Goal: Task Accomplishment & Management: Manage account settings

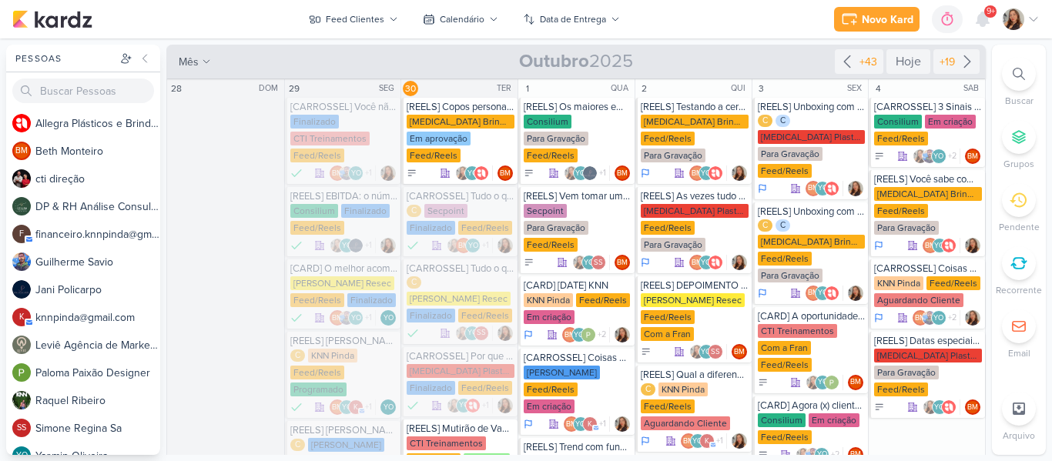
scroll to position [261, 0]
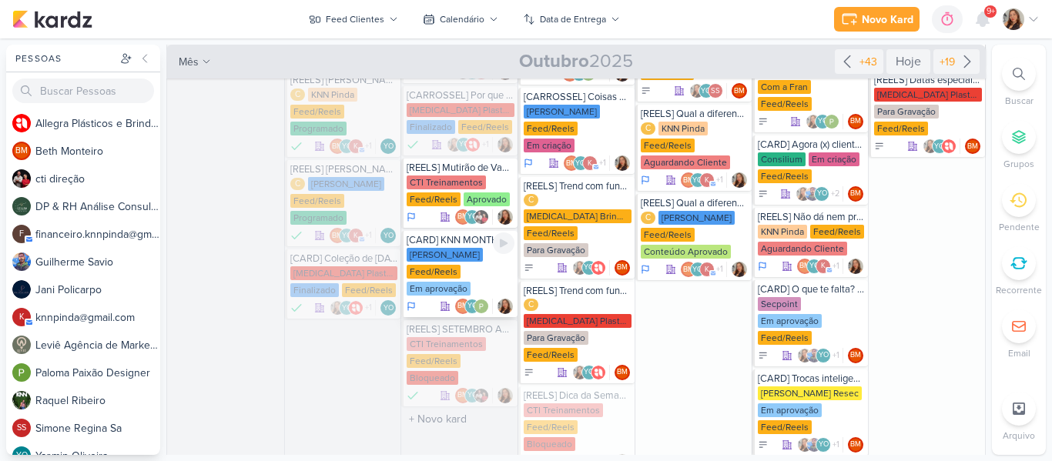
click at [451, 268] on div "Feed/Reels" at bounding box center [434, 272] width 54 height 14
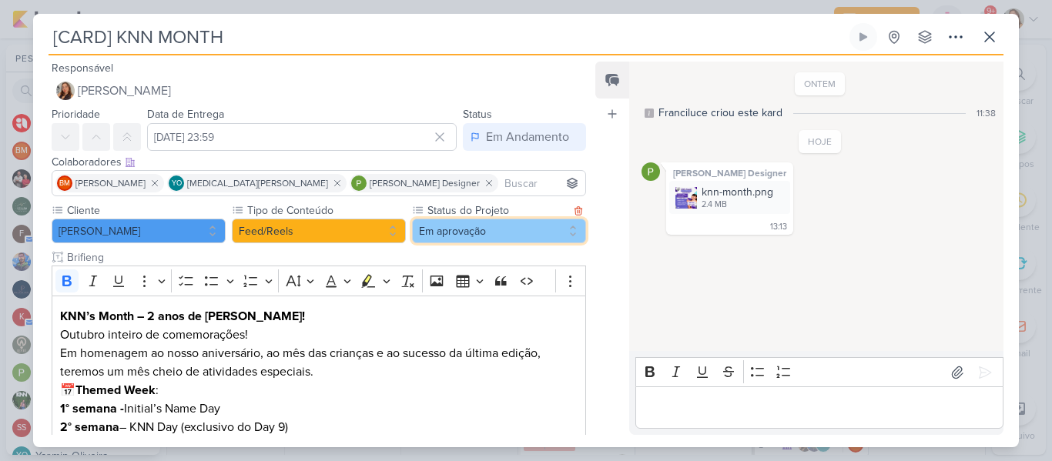
click at [479, 227] on button "Em aprovação" at bounding box center [499, 231] width 174 height 25
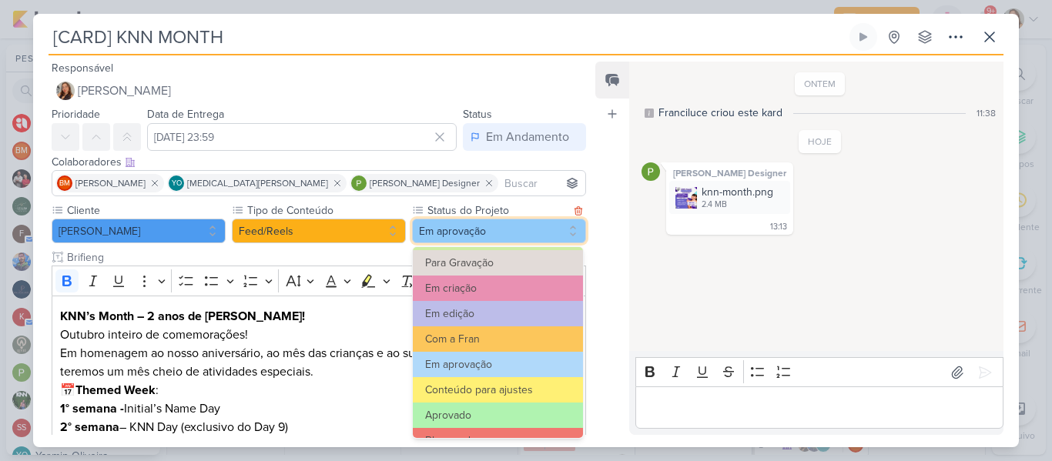
scroll to position [155, 0]
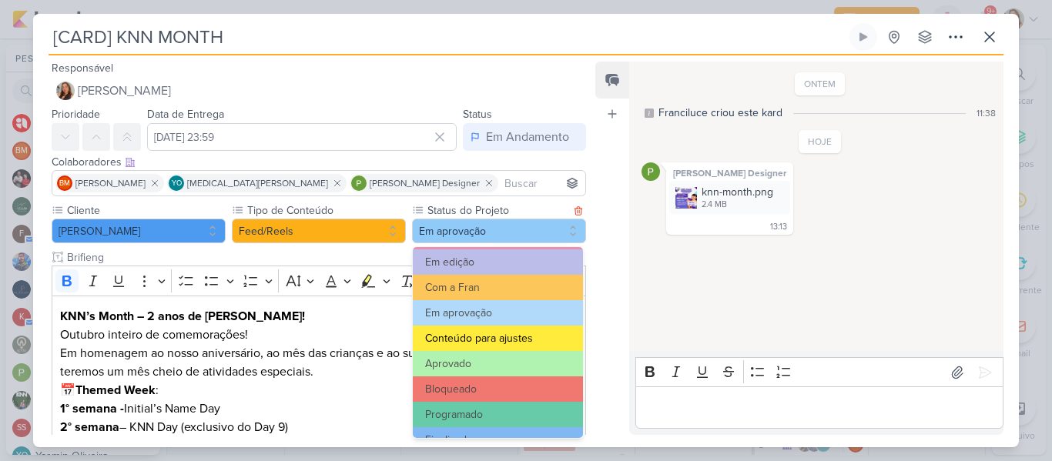
click at [529, 348] on button "Conteúdo para ajustes" at bounding box center [498, 338] width 170 height 25
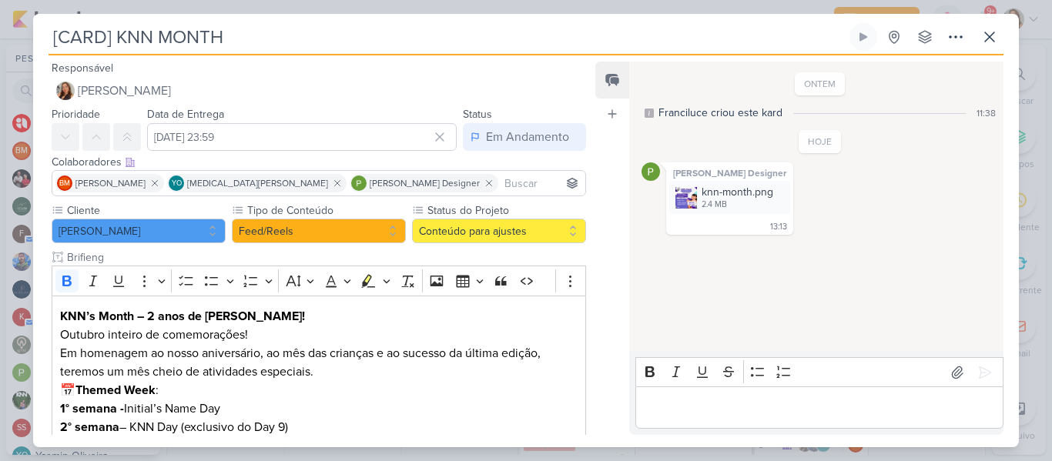
click at [709, 407] on p "Editor editing area: main" at bounding box center [819, 408] width 352 height 18
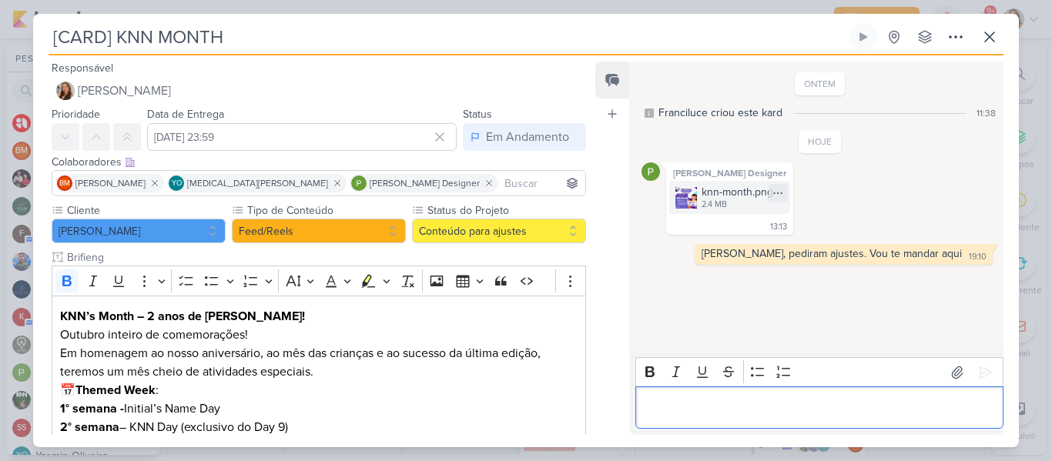
click at [692, 207] on img at bounding box center [686, 198] width 22 height 22
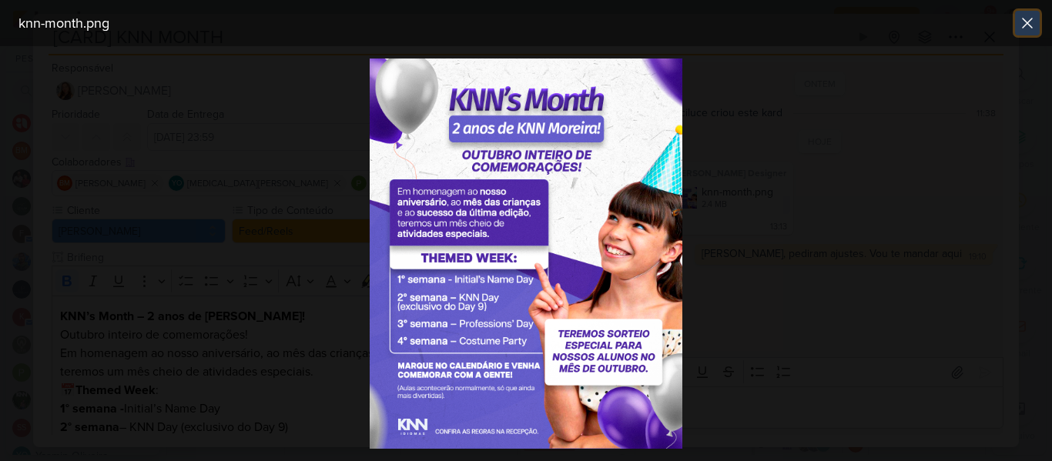
click at [1026, 22] on icon at bounding box center [1027, 22] width 9 height 9
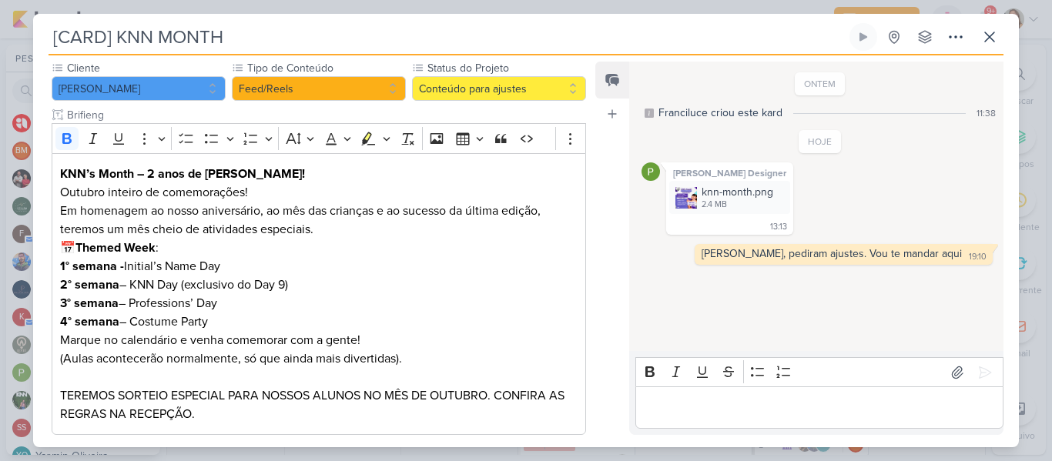
scroll to position [149, 0]
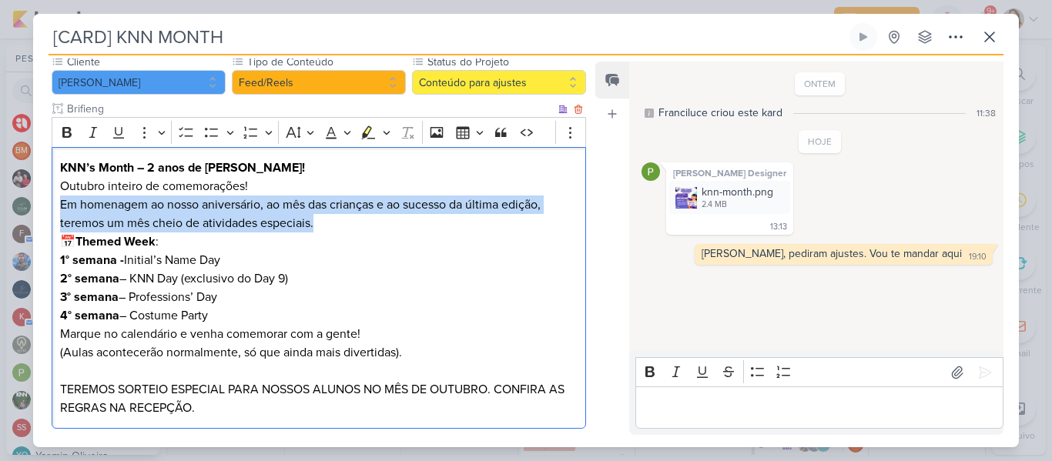
drag, startPoint x: 59, startPoint y: 199, endPoint x: 368, endPoint y: 222, distance: 310.4
click at [368, 222] on div "KNN’s Month – 2 anos de [PERSON_NAME]! Outubro inteiro de comemorações! Em home…" at bounding box center [319, 288] width 534 height 283
copy p "Em homenagem ao nosso aniversário, ao mês das crianças e ao sucesso da última e…"
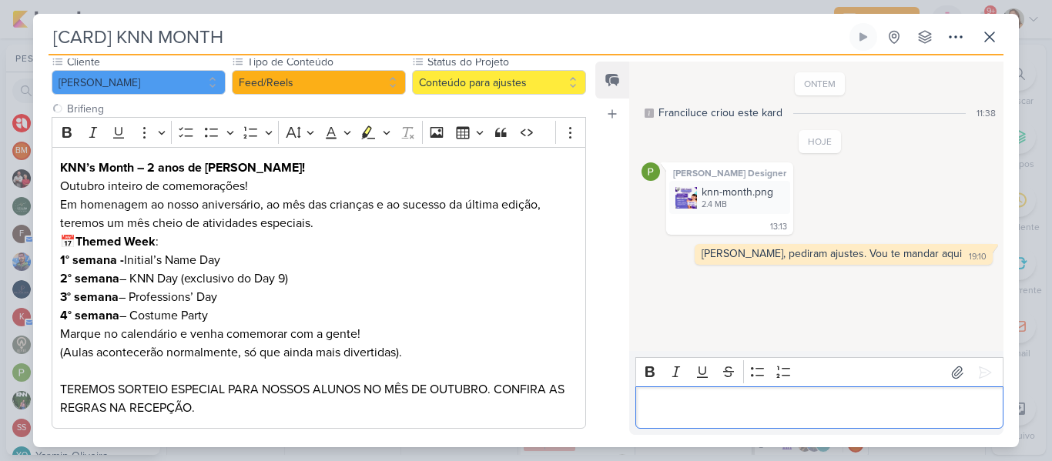
click at [721, 424] on div "Editor editing area: main" at bounding box center [819, 408] width 368 height 42
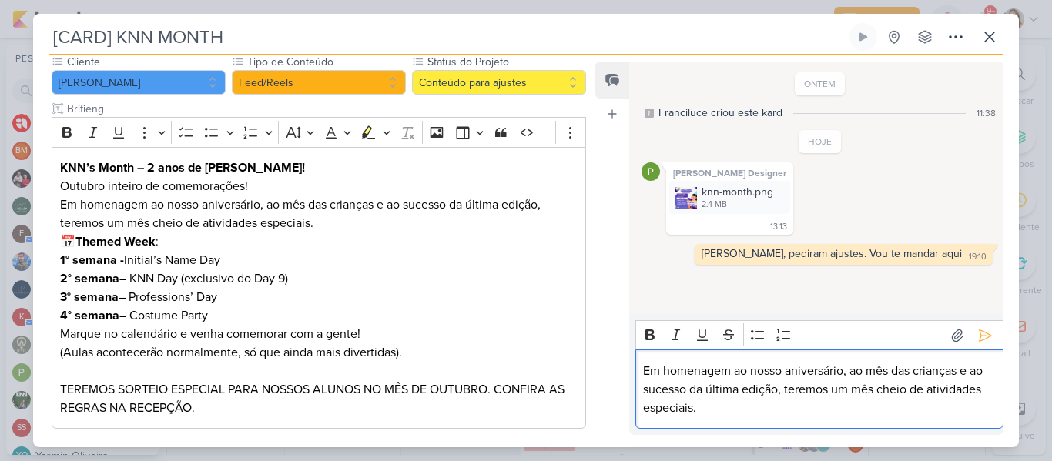
click at [721, 407] on p "Em homenagem ao nosso aniversário, ao mês das crianças e ao sucesso da última e…" at bounding box center [819, 389] width 352 height 55
drag, startPoint x: 965, startPoint y: 370, endPoint x: 779, endPoint y: 393, distance: 187.7
click at [779, 393] on p "Em homenagem ao nosso aniversário, ao mês das crianças e ao sucesso da última e…" at bounding box center [819, 389] width 352 height 55
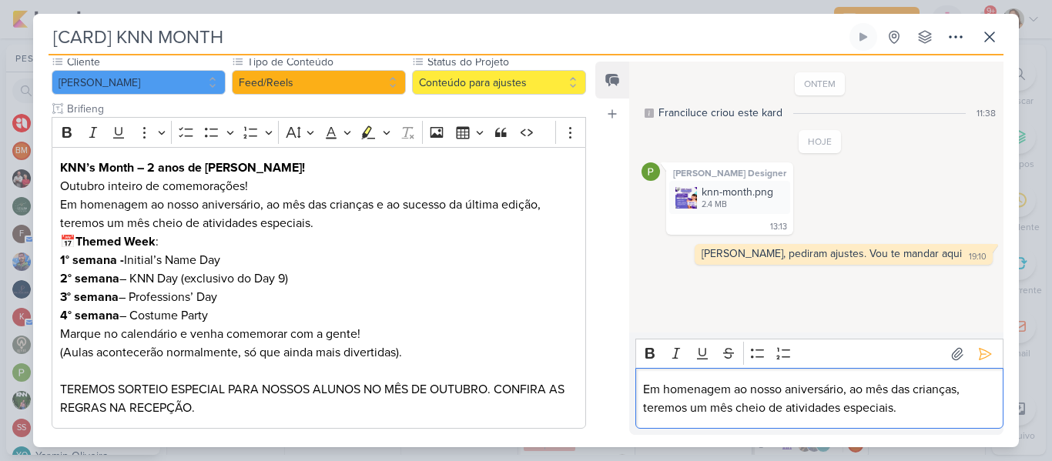
click at [780, 409] on p "Em homenagem ao nosso aniversário, ao mês das crianças, teremos um mês cheio de…" at bounding box center [819, 398] width 352 height 37
click at [903, 410] on p "Em homenagem ao nosso aniversário, ao mês das crianças, teremos um mês cheio de…" at bounding box center [819, 398] width 352 height 37
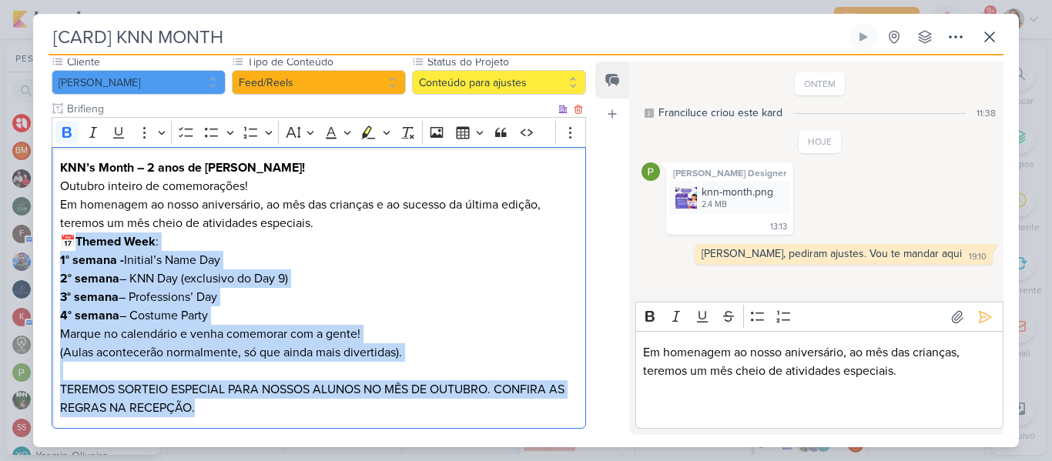
drag, startPoint x: 83, startPoint y: 240, endPoint x: 412, endPoint y: 407, distance: 368.9
click at [412, 407] on div "KNN’s Month – 2 anos de [PERSON_NAME]! Outubro inteiro de comemorações! Em home…" at bounding box center [319, 288] width 534 height 283
copy div "Themed Week : 1° semana - Initial’s Name Day 2° semana – KNN Day (exclusivo do …"
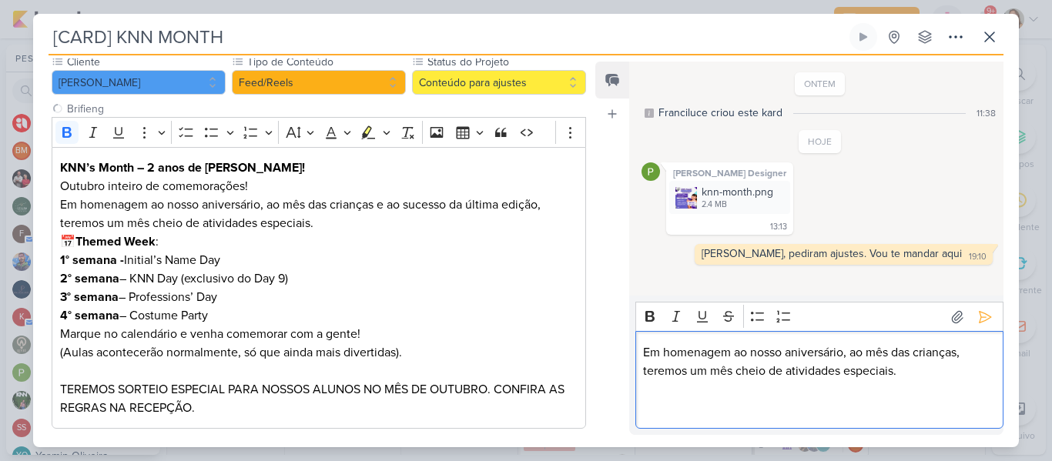
click at [706, 403] on p "Editor editing area: main" at bounding box center [819, 408] width 352 height 18
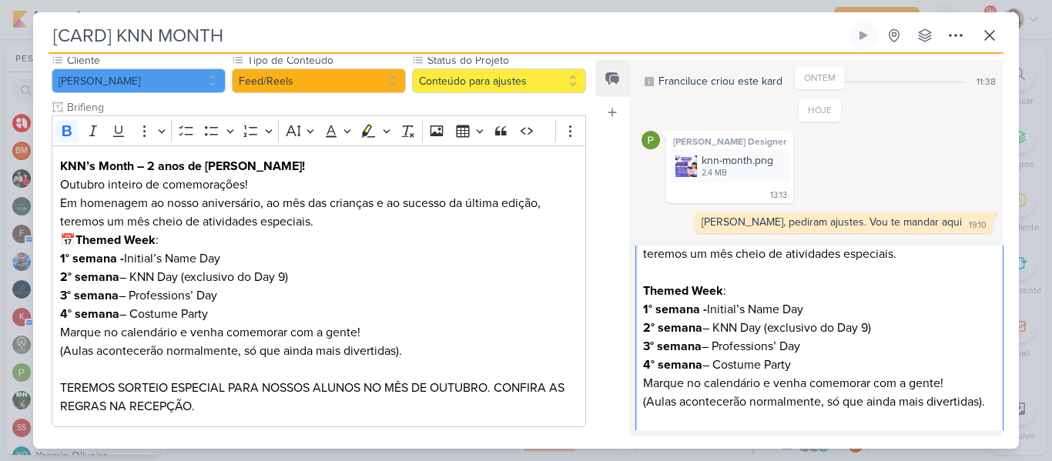
scroll to position [59, 0]
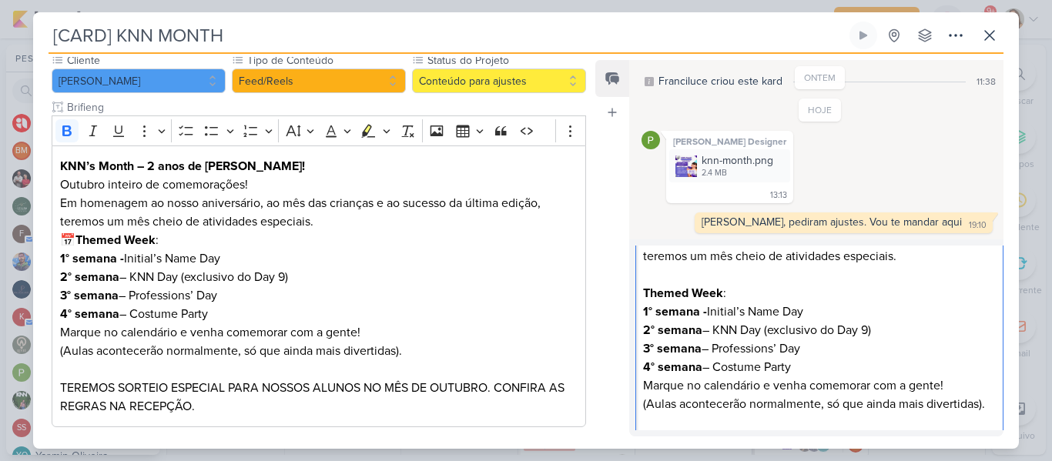
drag, startPoint x: 708, startPoint y: 310, endPoint x: 645, endPoint y: 312, distance: 63.2
click at [645, 312] on strong "1° semana -" at bounding box center [675, 311] width 64 height 15
drag, startPoint x: 717, startPoint y: 332, endPoint x: 645, endPoint y: 330, distance: 72.4
click at [645, 330] on p "2° semana – KNN Day (exclusivo do Day 9)" at bounding box center [819, 330] width 352 height 18
click at [716, 348] on p "3° semana – Professions’ Day" at bounding box center [819, 349] width 352 height 18
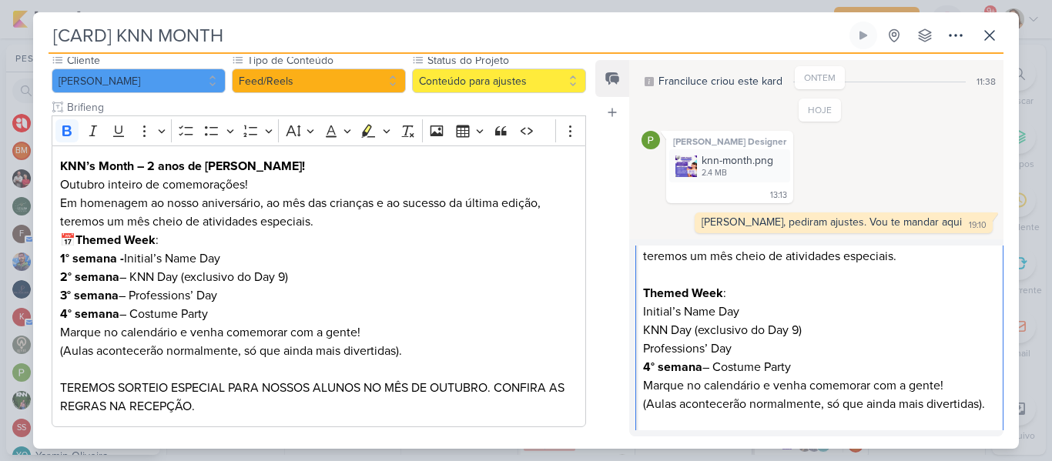
click at [716, 368] on p "4° semana – Costume Party" at bounding box center [819, 367] width 352 height 18
drag, startPoint x: 644, startPoint y: 325, endPoint x: 807, endPoint y: 337, distance: 163.7
click at [807, 337] on p "KNN Day (exclusivo do Day 9)" at bounding box center [819, 330] width 352 height 18
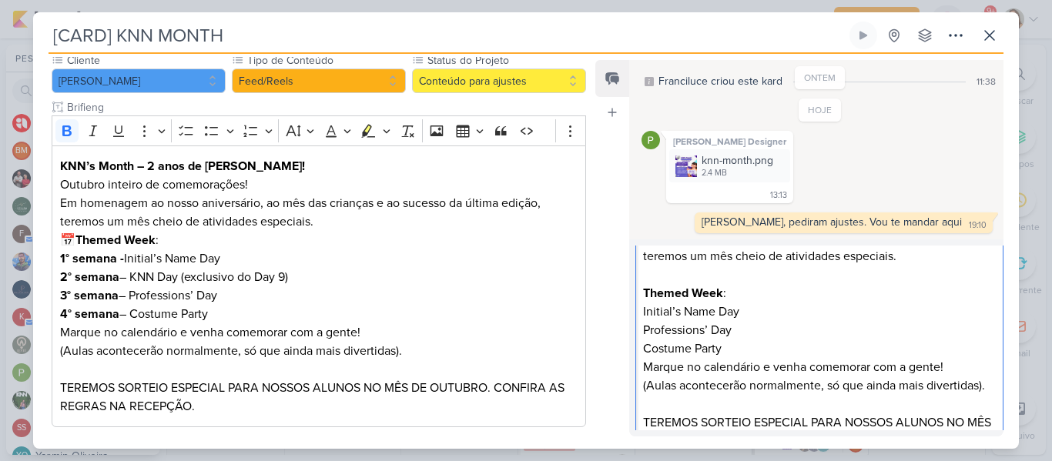
click at [738, 355] on p "Costume Party" at bounding box center [819, 349] width 352 height 18
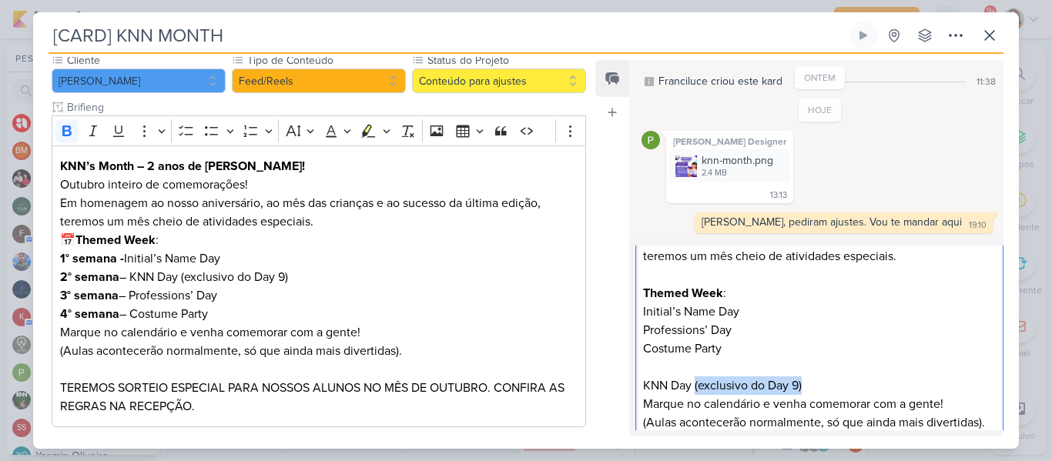
drag, startPoint x: 697, startPoint y: 387, endPoint x: 822, endPoint y: 386, distance: 124.8
click at [822, 386] on p "KNN Day (exclusivo do Day 9)" at bounding box center [819, 386] width 352 height 18
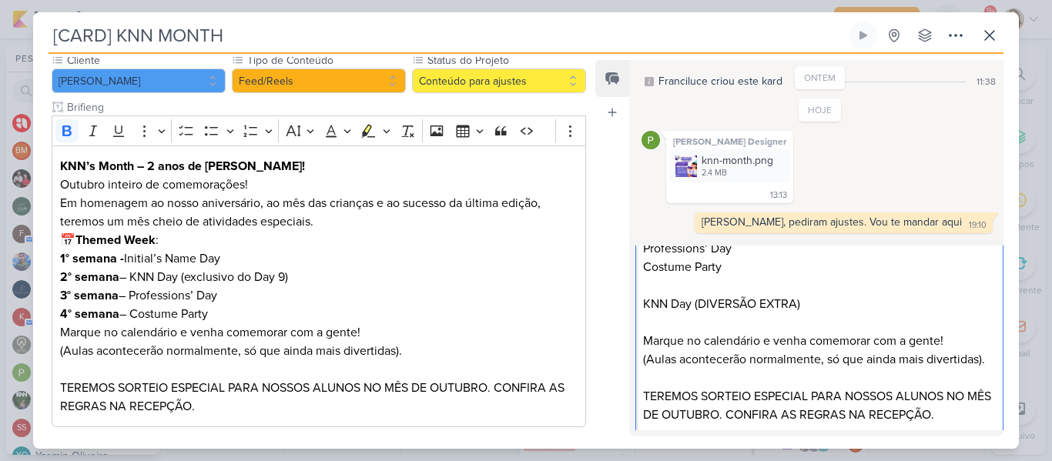
scroll to position [146, 0]
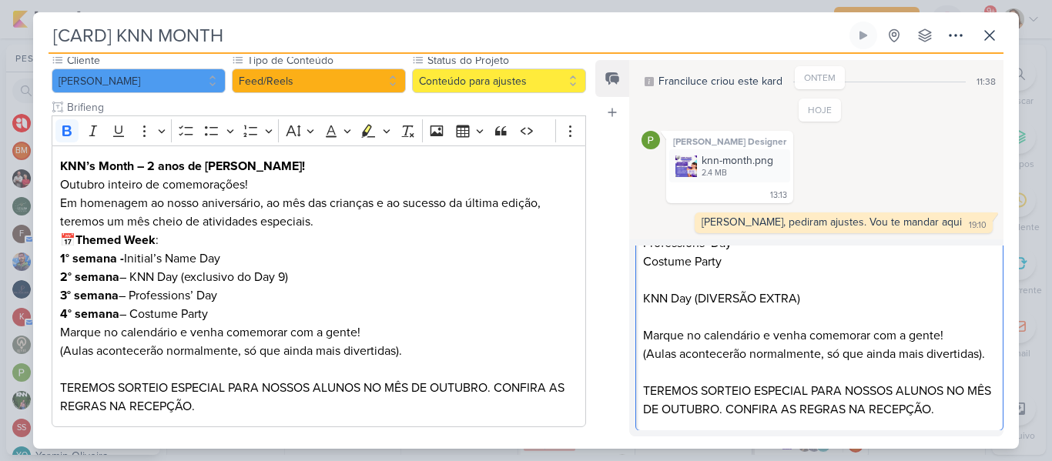
click at [829, 384] on p "TEREMOS SORTEIO ESPECIAL PARA NOSSOS ALUNOS NO MÊS DE OUTUBRO. CONFIRA AS REGRA…" at bounding box center [819, 400] width 352 height 37
click at [741, 390] on p "TEREMOS SORTEIO ESPECIAL PARA NOSSOS ALUNOS NO MÊS DE OUTUBRO. CONFIRA AS REGRA…" at bounding box center [819, 400] width 352 height 37
drag, startPoint x: 708, startPoint y: 390, endPoint x: 643, endPoint y: 388, distance: 64.7
click at [643, 388] on p "TEREMOS SORTEIO ESPECIAL PARA NOSSOS ALUNOS NO MÊS DE OUTUBRO. CONFIRA AS REGRA…" at bounding box center [819, 400] width 352 height 37
click at [693, 391] on p "SORTEIOS ESPECIAL PARA NOSSOS ALUNOS NO MÊS DE OUTUBRO. CONFIRA AS REGRAS NA RE…" at bounding box center [819, 400] width 352 height 37
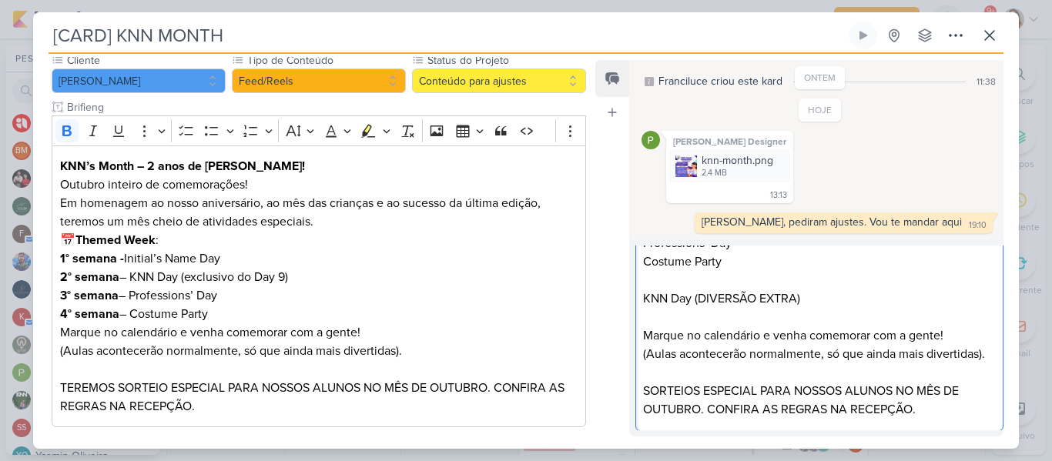
click at [756, 394] on p "SORTEIOS ESPECIAL PARA NOSSOS ALUNOS NO MÊS DE OUTUBRO. CONFIRA AS REGRAS NA RE…" at bounding box center [819, 400] width 352 height 37
click at [893, 401] on p "SORTEIOS ESPECIAIS PARA NOSSOS ALUNOS NO MÊS DE OUTUBRO. CONFIRA AS REGRAS NA R…" at bounding box center [819, 400] width 352 height 37
click at [903, 386] on p "SORTEIOS ESPECIAIS PARA NOSSOS ALUNOS NO MÊS DE OUTUBRO. CONFIRA AS REGRAS NA R…" at bounding box center [819, 400] width 352 height 37
drag, startPoint x: 673, startPoint y: 410, endPoint x: 806, endPoint y: 410, distance: 132.5
click at [806, 410] on p "SORTEIOS ESPECIAIS PARA NOSSOS ALUNOS DURANTE O MÊS NO MÊS DE OUTUBRO. CONFIRA …" at bounding box center [819, 400] width 352 height 37
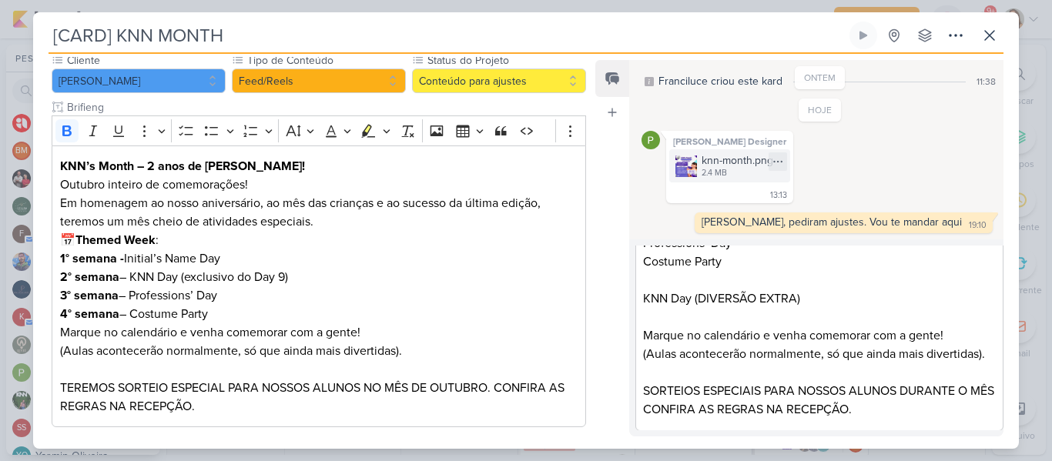
click at [745, 168] on div "knn-month.png" at bounding box center [738, 160] width 72 height 16
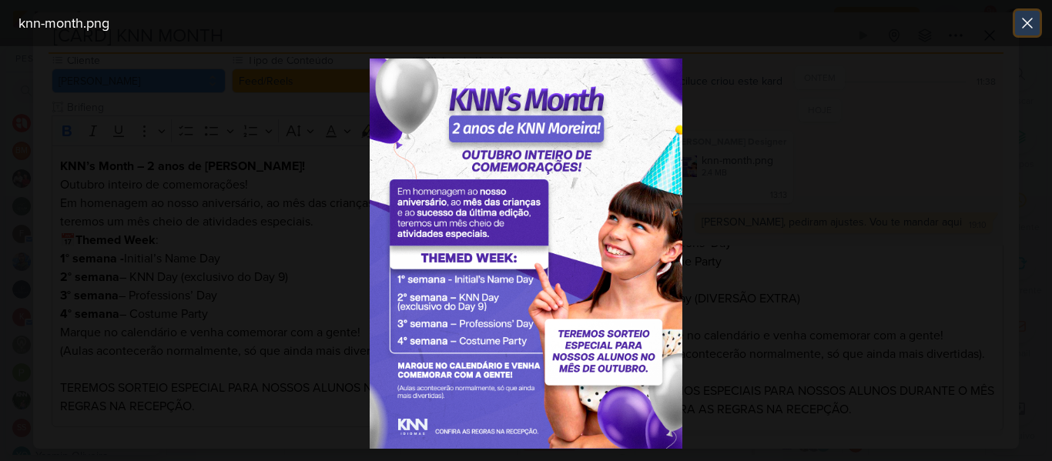
click at [1036, 18] on icon at bounding box center [1027, 23] width 18 height 18
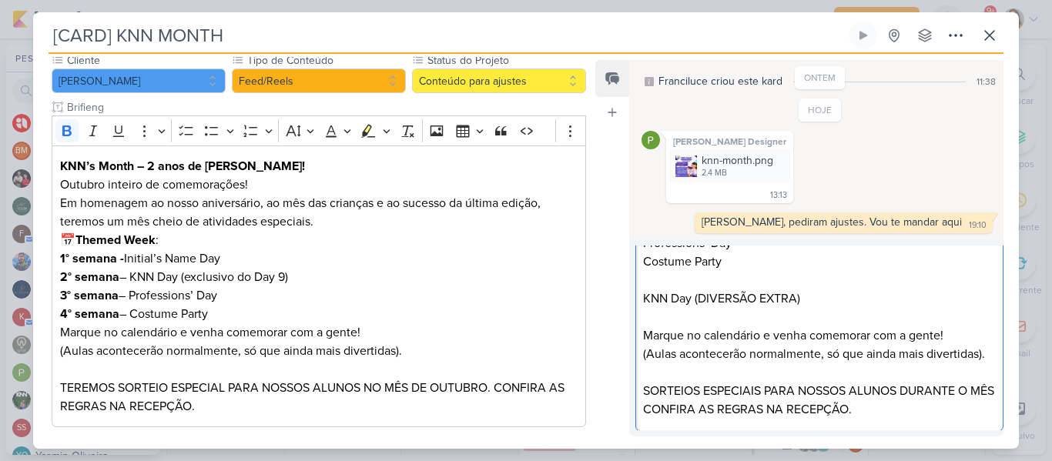
click at [823, 375] on p "Editor editing area: main" at bounding box center [819, 372] width 352 height 18
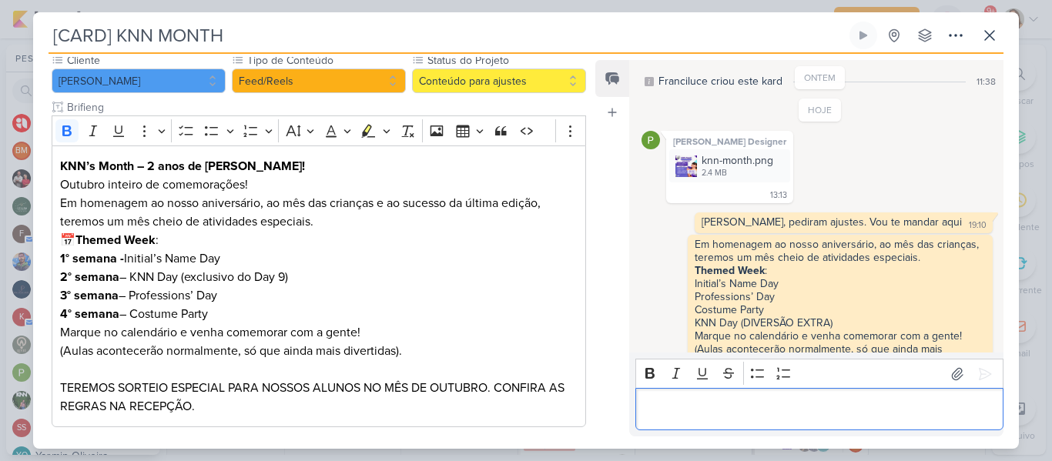
scroll to position [96, 0]
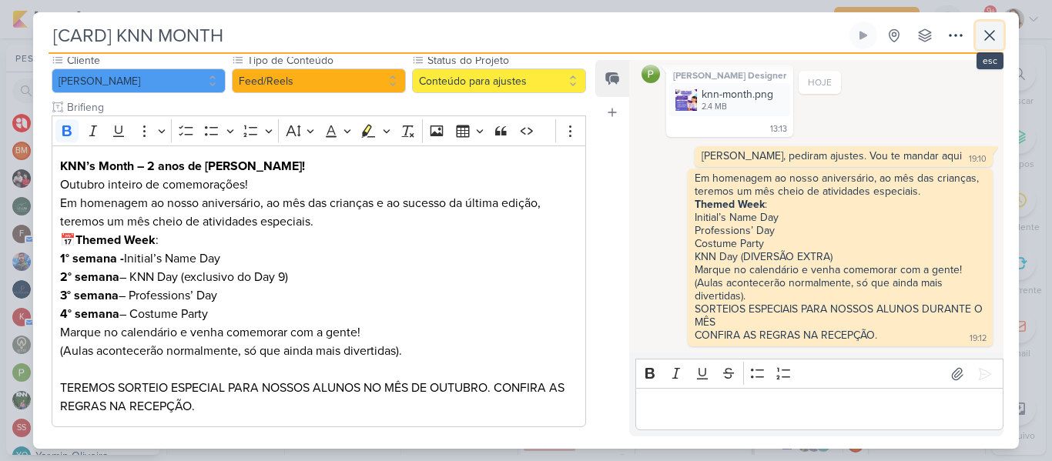
click at [977, 41] on button at bounding box center [990, 36] width 28 height 28
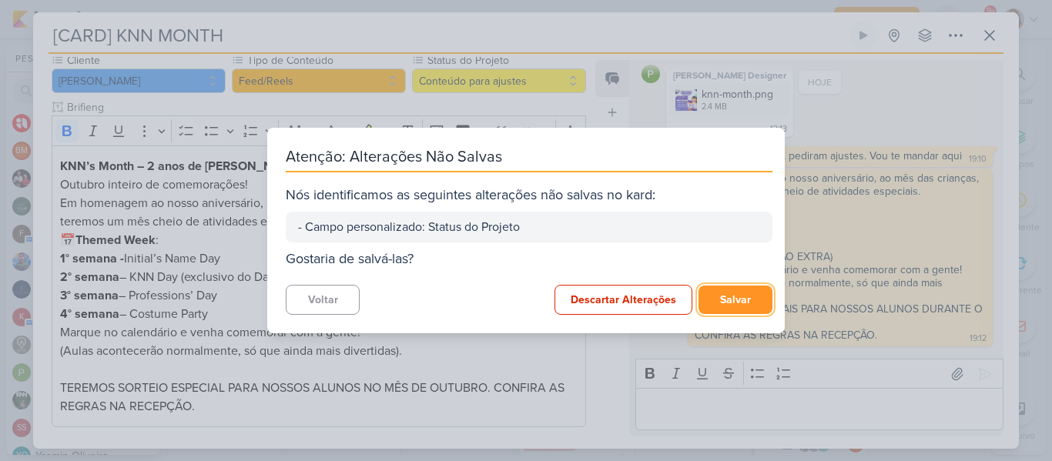
click at [700, 308] on button "Salvar" at bounding box center [735, 300] width 74 height 28
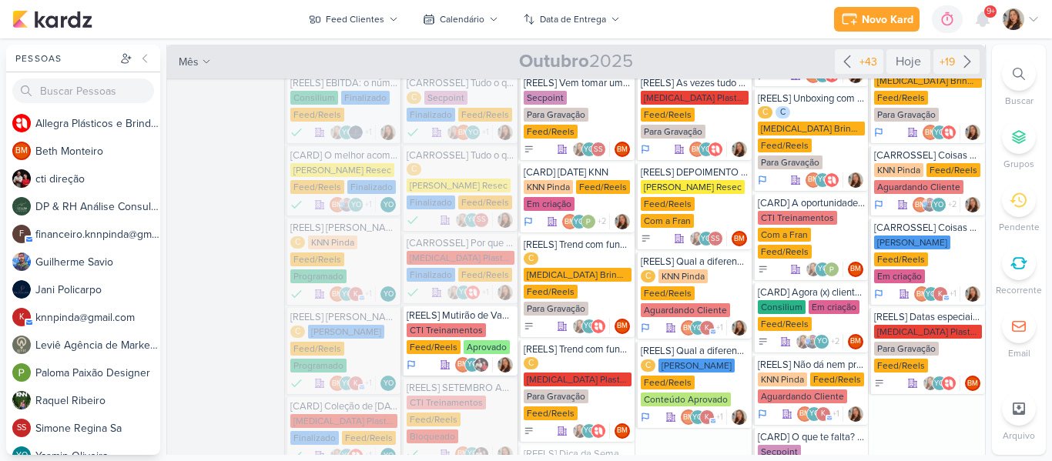
scroll to position [126, 0]
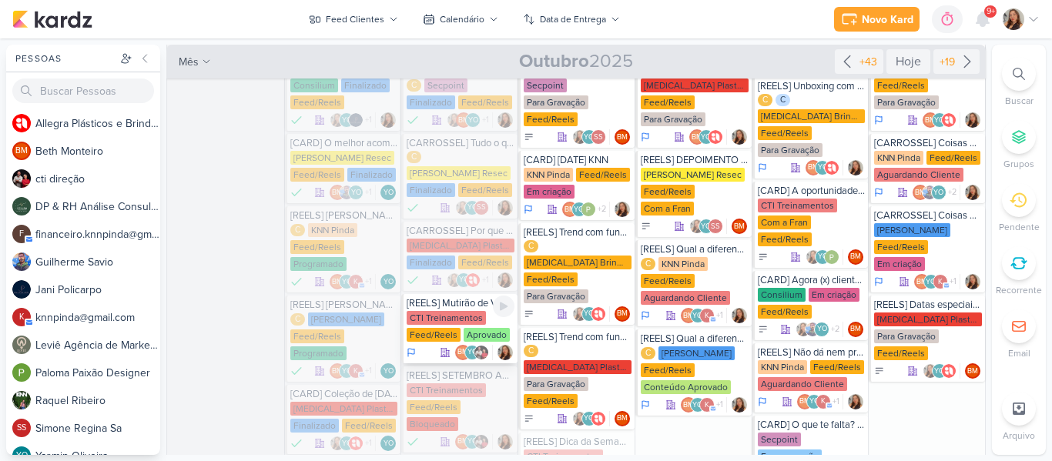
click at [484, 320] on div "CTI Treinamentos Feed/Reels Aprovado" at bounding box center [461, 327] width 108 height 32
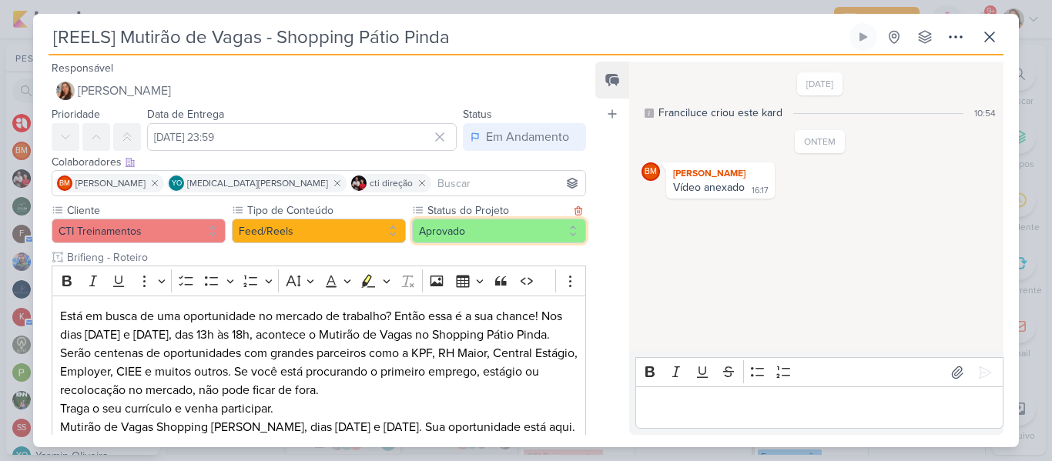
click at [455, 242] on button "Aprovado" at bounding box center [499, 231] width 174 height 25
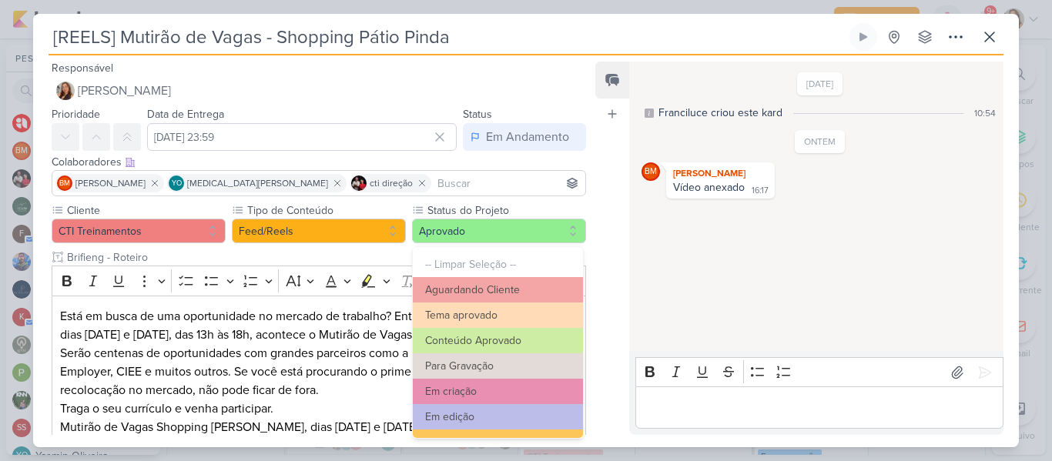
click at [598, 266] on div "Feed Atrelar email Solte o email para atrelar ao kard" at bounding box center [612, 249] width 34 height 374
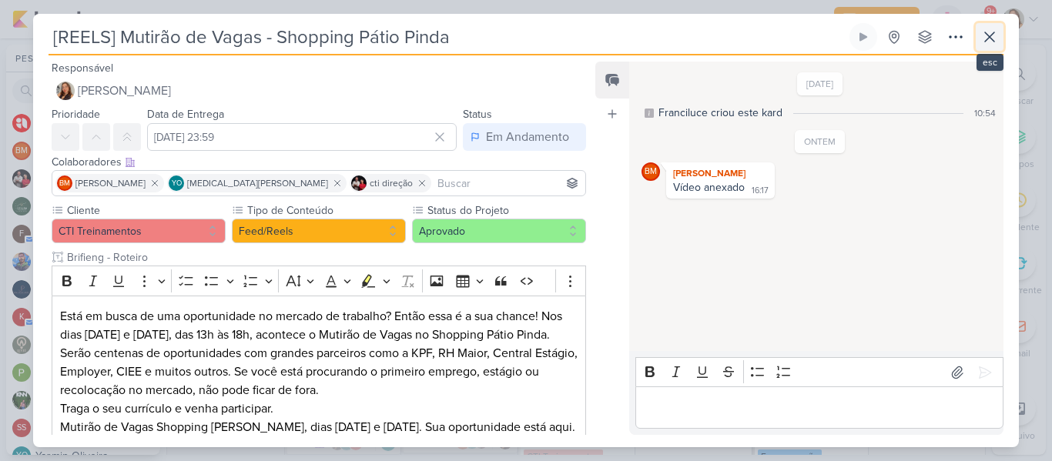
click at [993, 33] on icon at bounding box center [989, 36] width 9 height 9
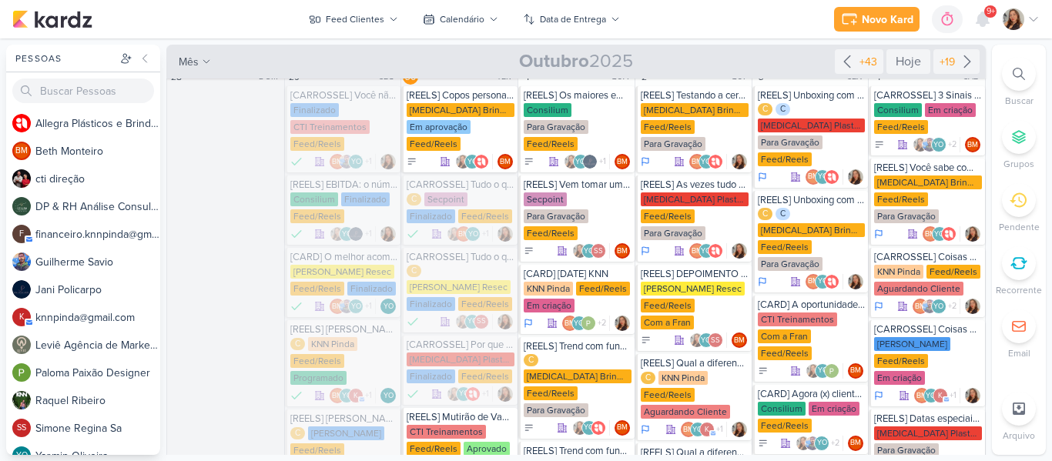
scroll to position [0, 0]
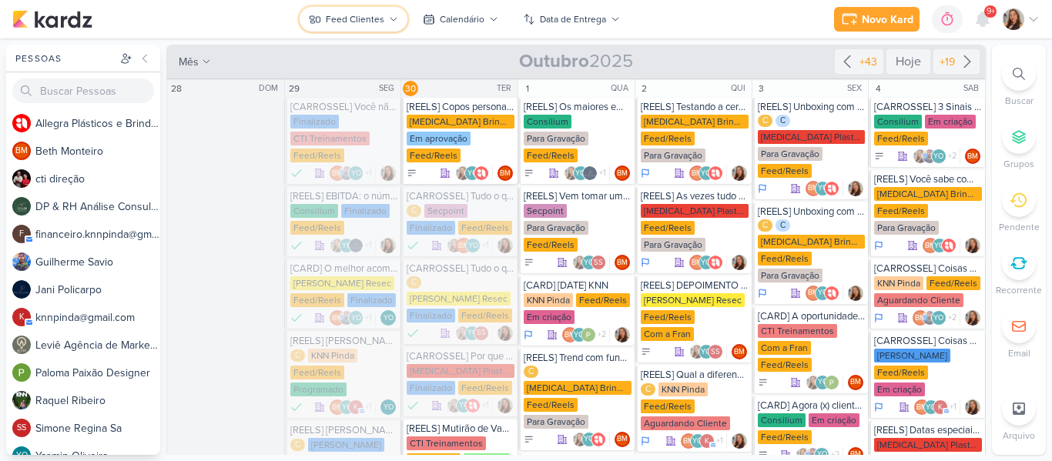
click at [386, 22] on button "Feed Clientes" at bounding box center [354, 19] width 108 height 25
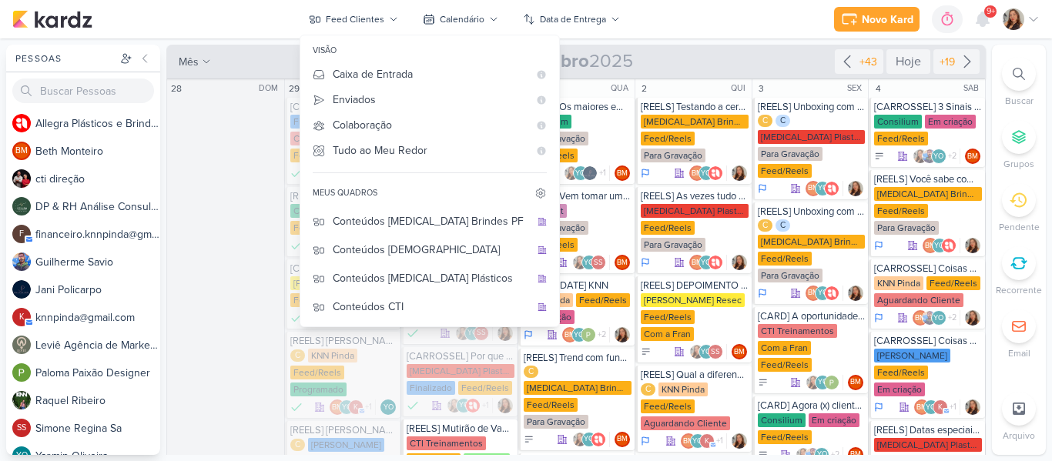
click at [391, 413] on div "Stories Clientes" at bounding box center [431, 421] width 197 height 16
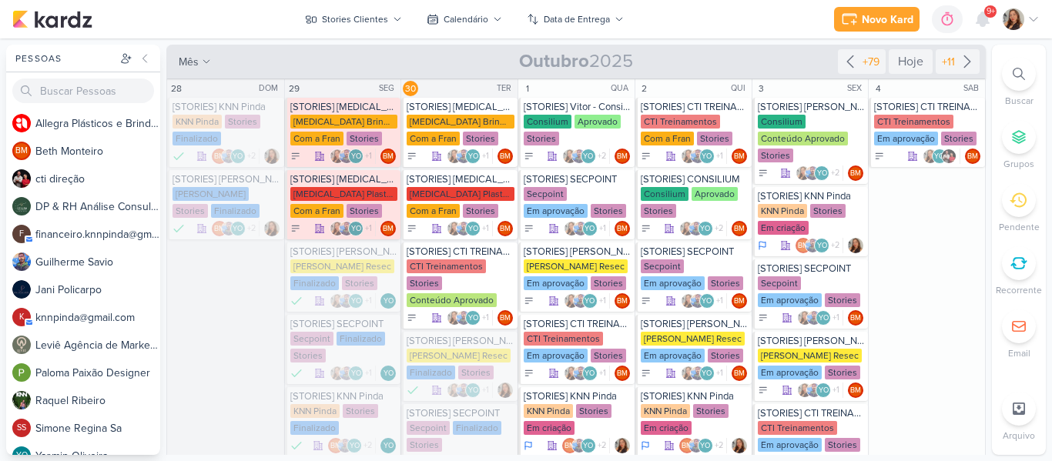
click at [758, 32] on div "Novo Kard Ctrl + k 0h0m Sessão desligada... Hoje 0h0m Semana 0h0m Mês 0h0m" at bounding box center [525, 19] width 1027 height 39
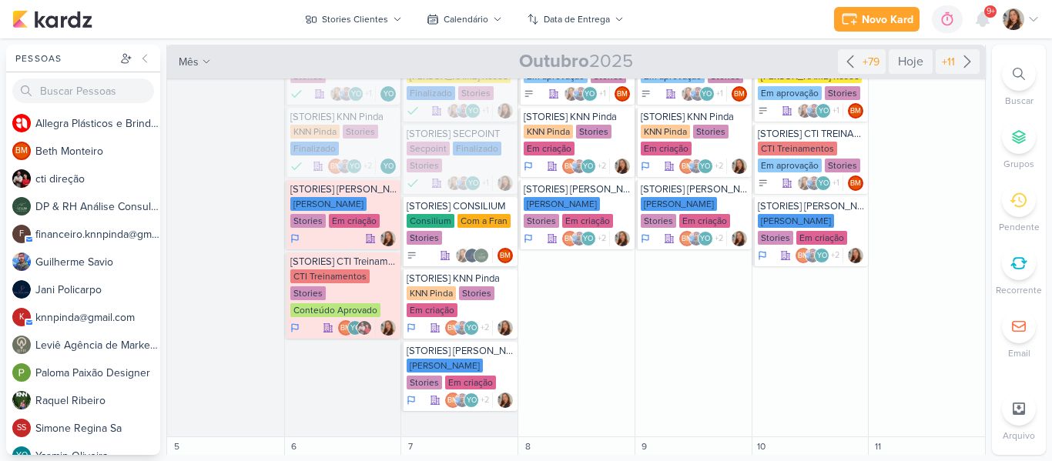
scroll to position [284, 0]
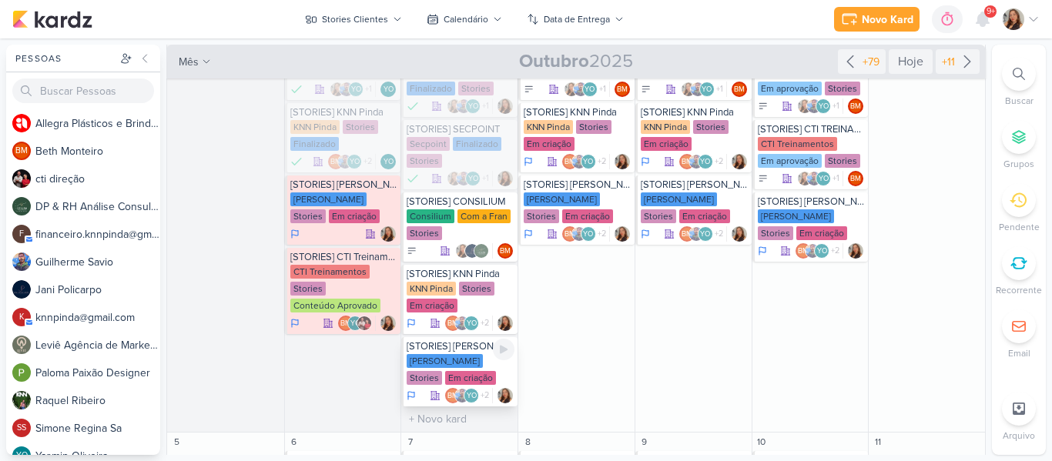
click at [463, 356] on div "[PERSON_NAME]" at bounding box center [445, 361] width 76 height 14
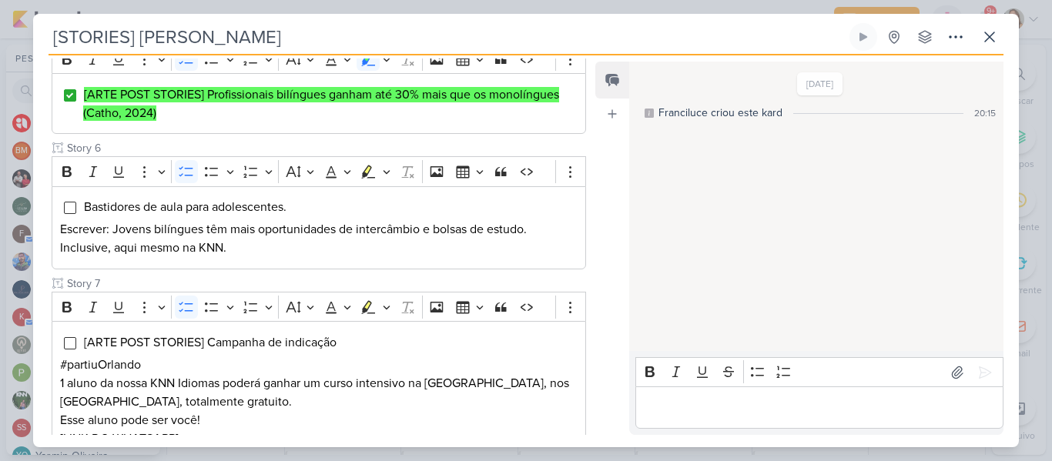
scroll to position [682, 0]
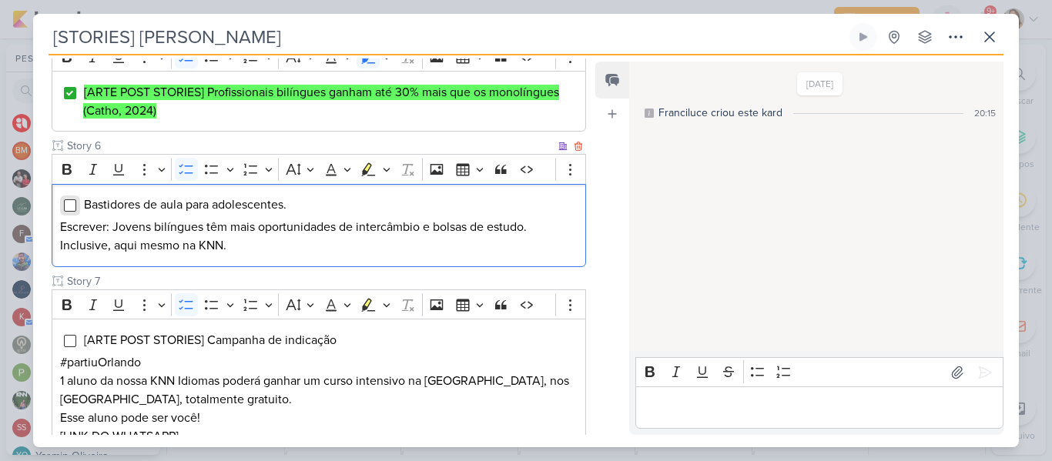
click at [72, 210] on input "Editor editing area: main" at bounding box center [70, 205] width 12 height 12
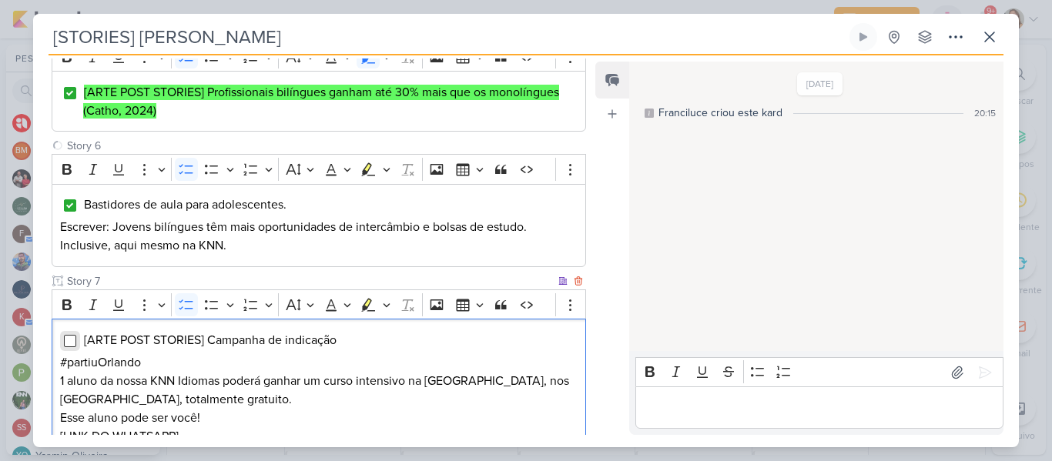
click at [67, 340] on input "Editor editing area: main" at bounding box center [70, 341] width 12 height 12
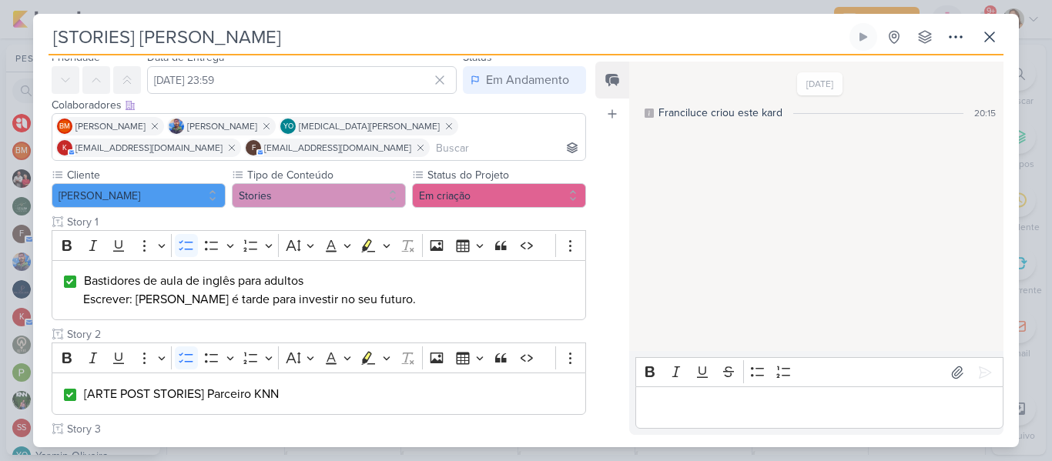
scroll to position [43, 0]
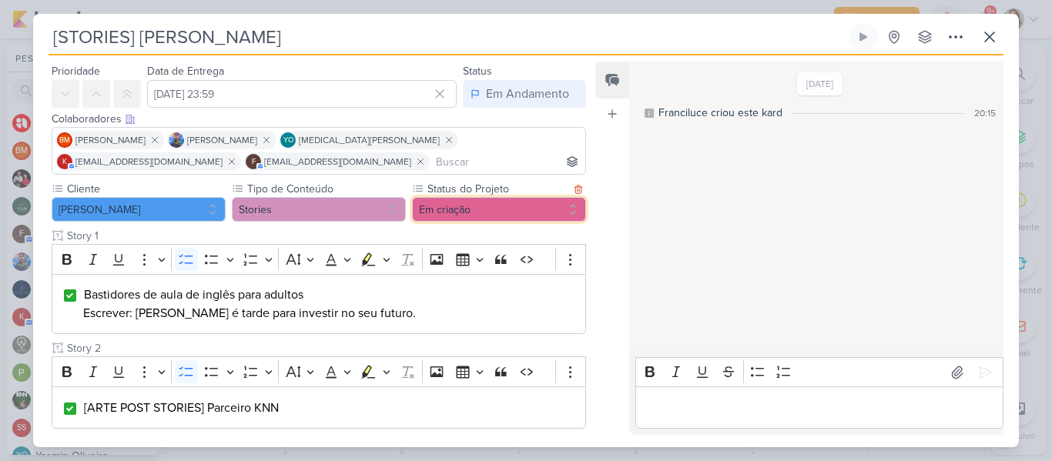
click at [504, 206] on button "Em criação" at bounding box center [499, 209] width 174 height 25
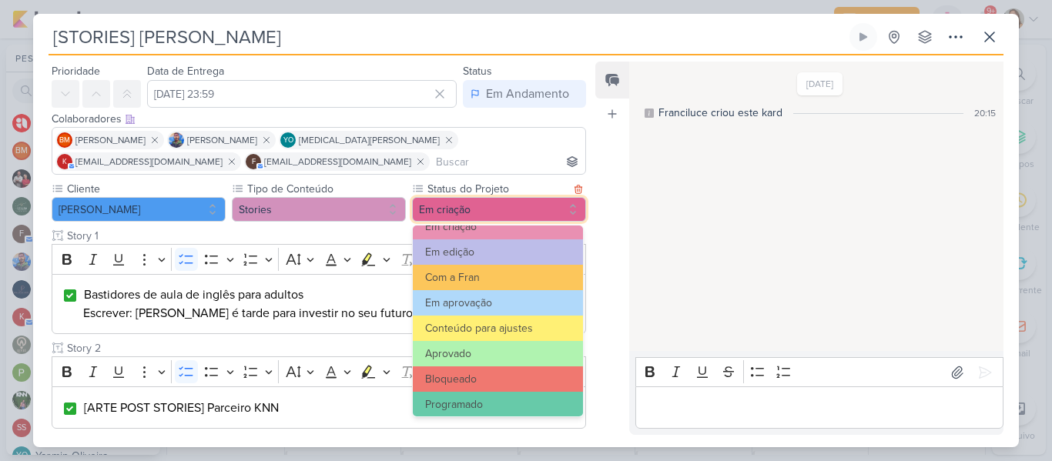
scroll to position [174, 0]
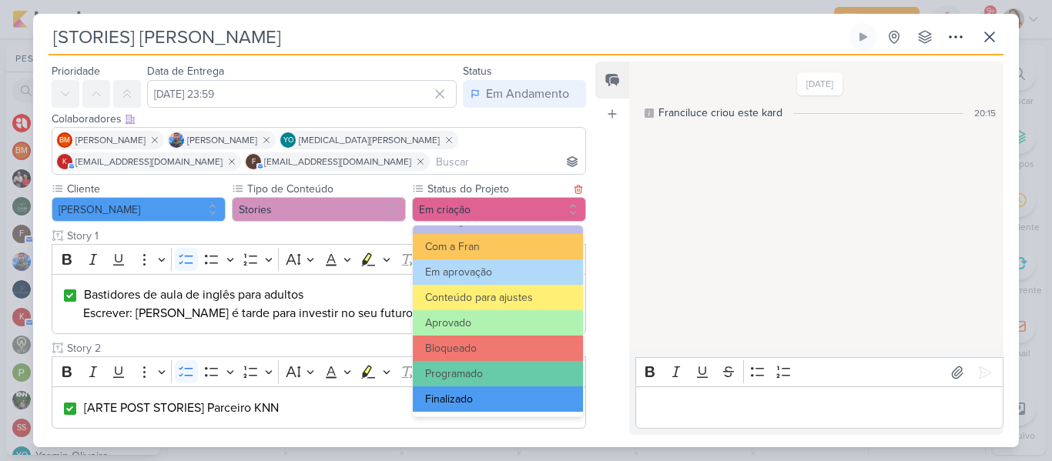
click at [535, 395] on button "Finalizado" at bounding box center [498, 399] width 170 height 25
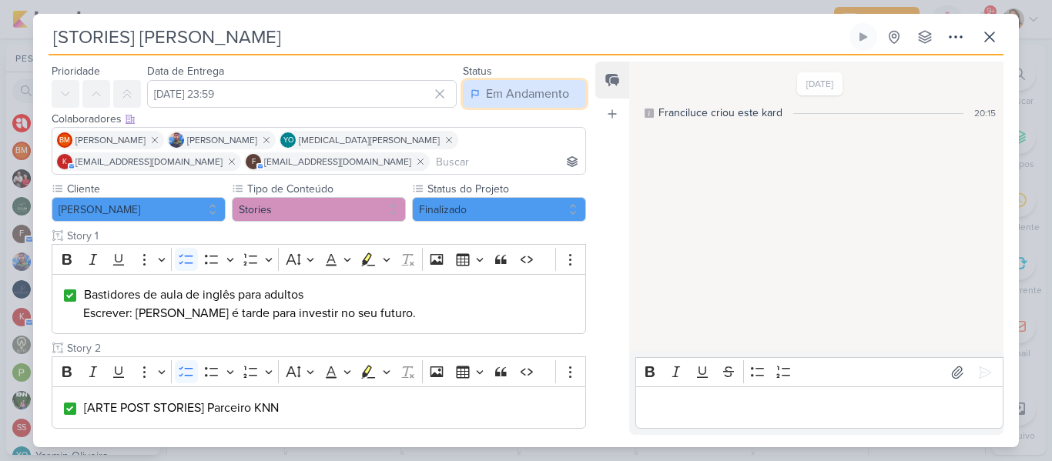
click at [501, 96] on div "Em Andamento" at bounding box center [527, 94] width 83 height 18
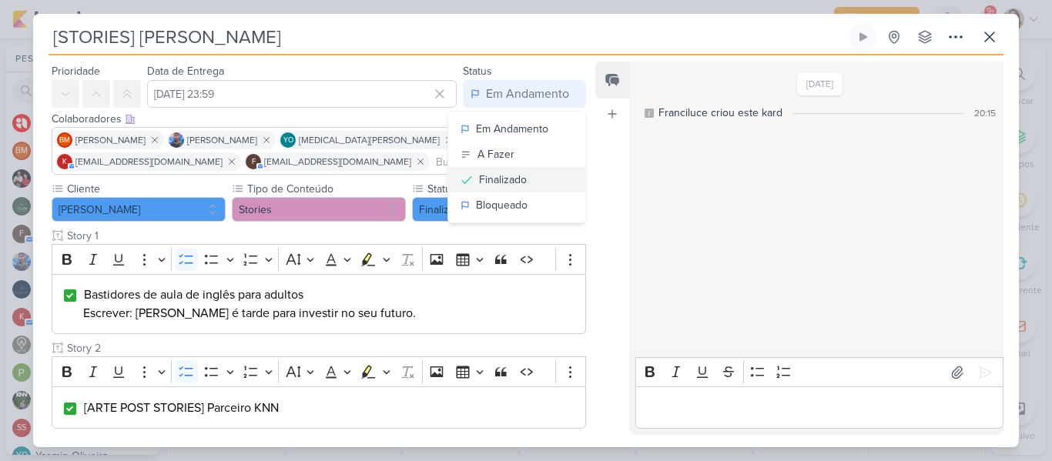
click at [494, 177] on div "Finalizado" at bounding box center [503, 180] width 48 height 16
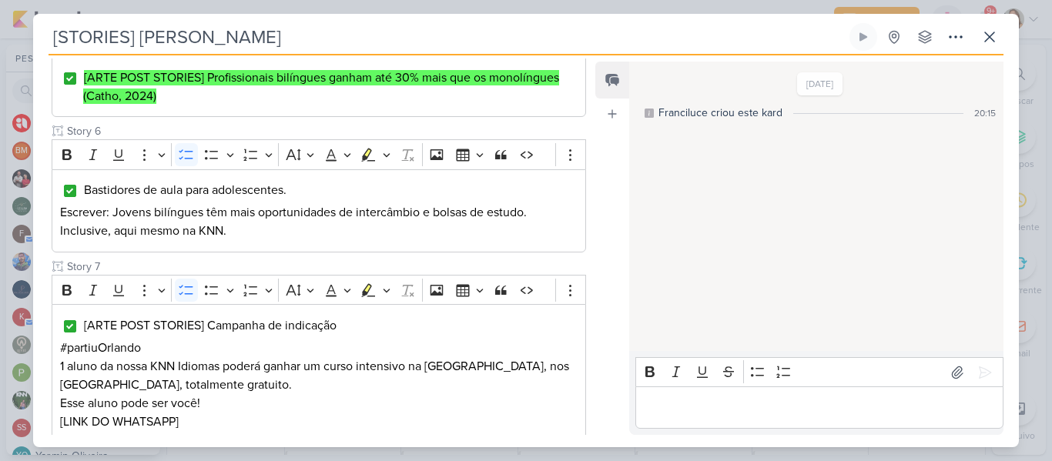
scroll to position [790, 0]
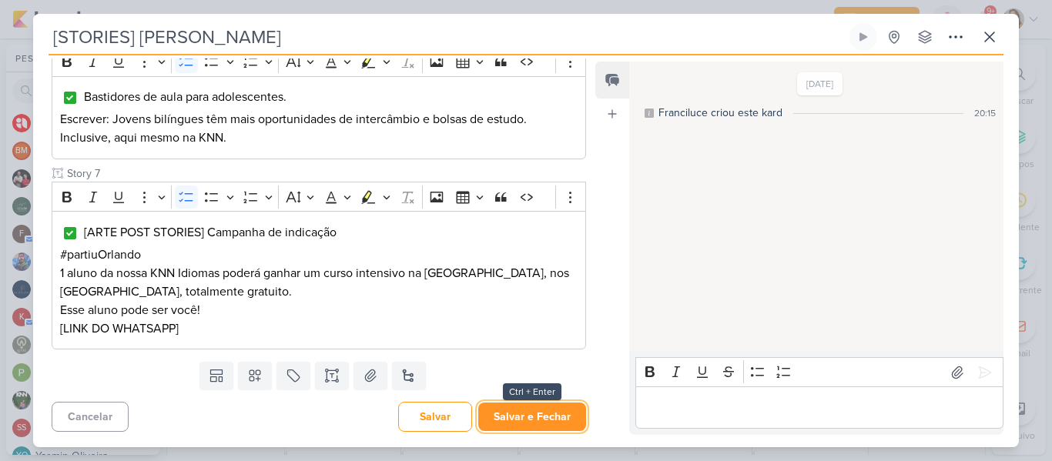
click at [539, 410] on button "Salvar e Fechar" at bounding box center [532, 417] width 108 height 28
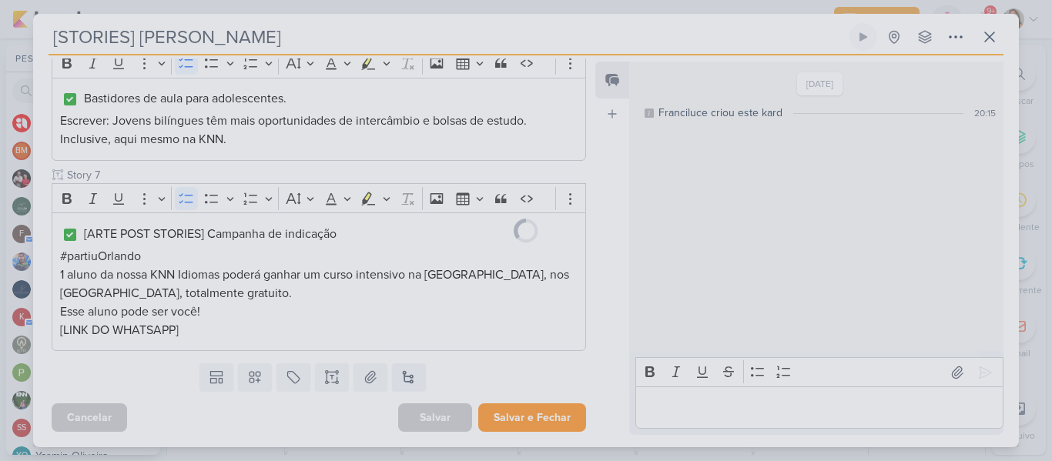
scroll to position [789, 0]
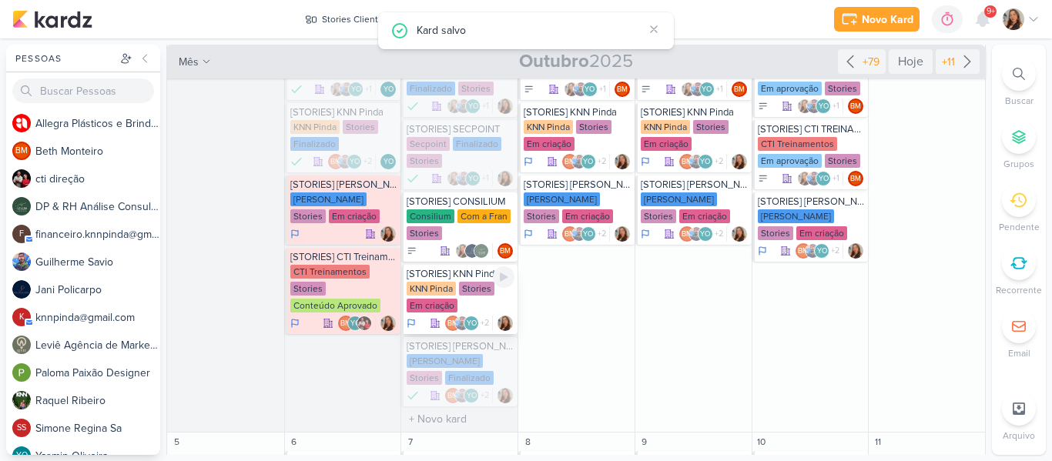
click at [470, 308] on div "KNN Pinda Stories Em criação" at bounding box center [461, 298] width 108 height 32
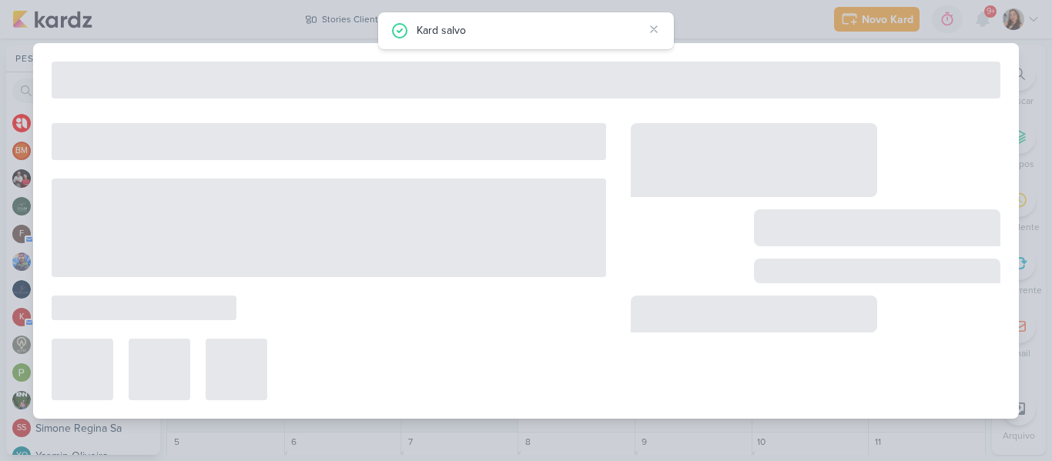
type input "[STORIES] KNN Pinda"
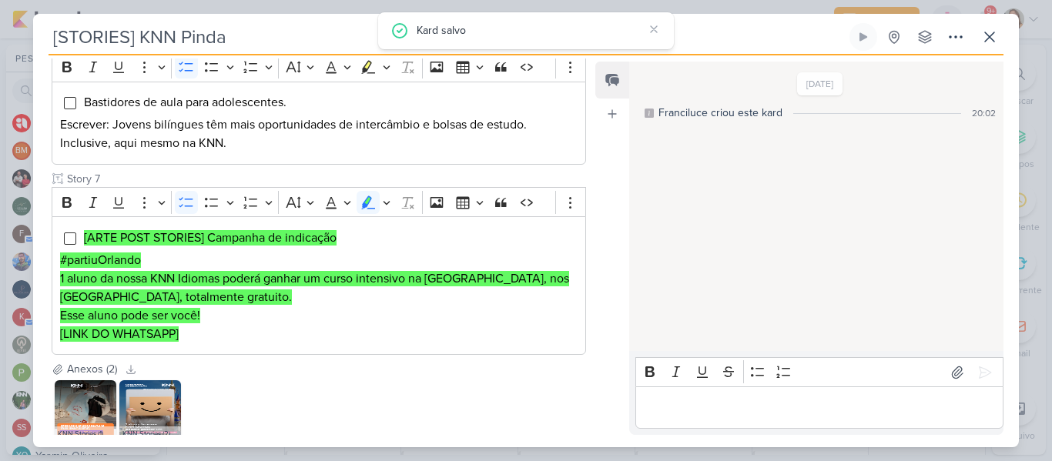
scroll to position [162, 0]
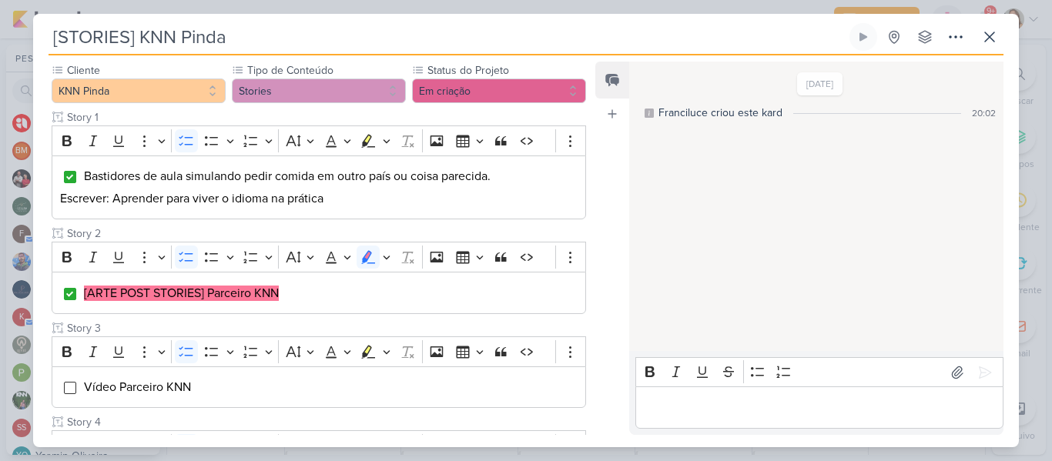
click at [598, 263] on div "Feed Atrelar email Solte o email para atrelar ao kard" at bounding box center [612, 249] width 34 height 374
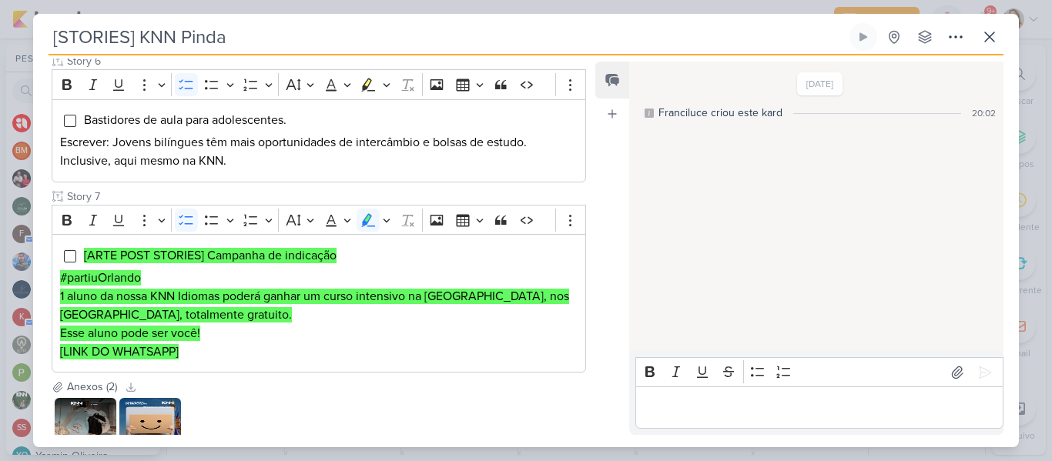
scroll to position [768, 0]
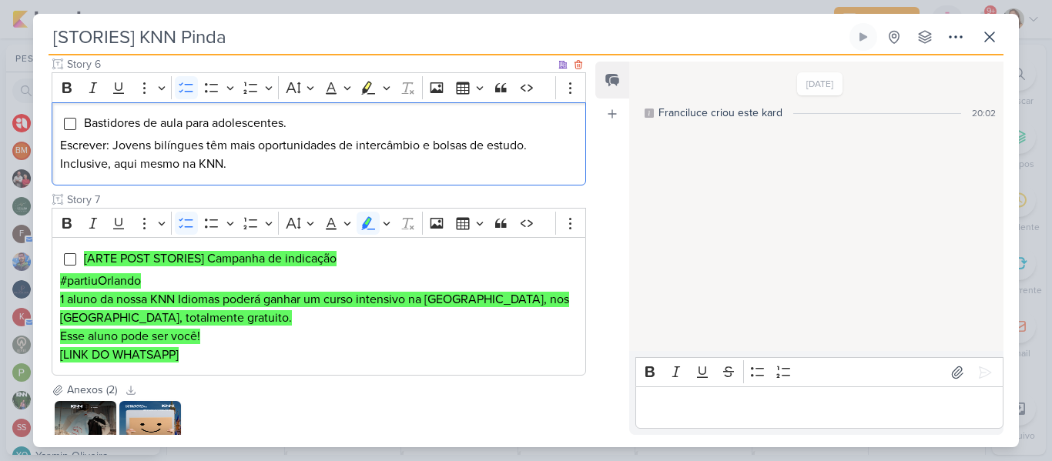
click at [76, 124] on div "Bastidores de aula para adolescentes. Escrever: Jovens bilíngues têm mais oport…" at bounding box center [319, 143] width 534 height 83
click at [72, 125] on input "Editor editing area: main" at bounding box center [70, 124] width 12 height 12
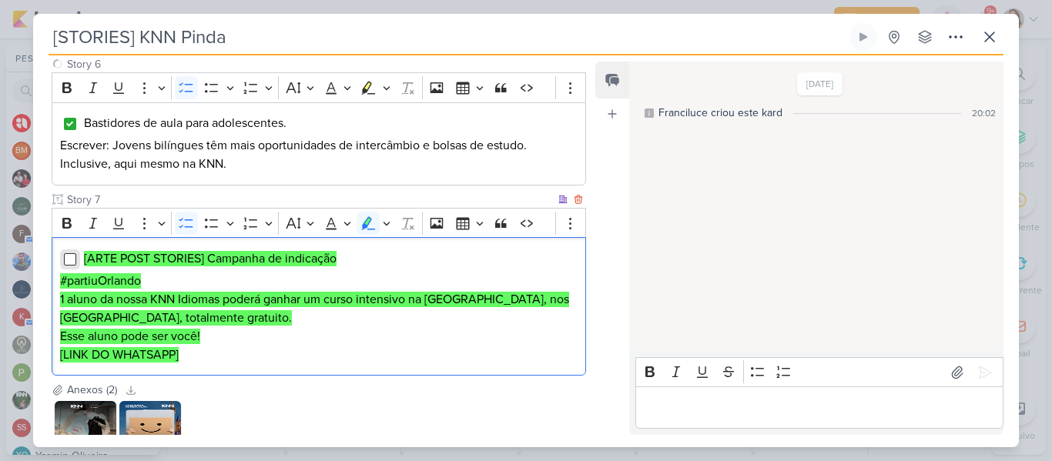
click at [74, 261] on input "Editor editing area: main" at bounding box center [70, 259] width 12 height 12
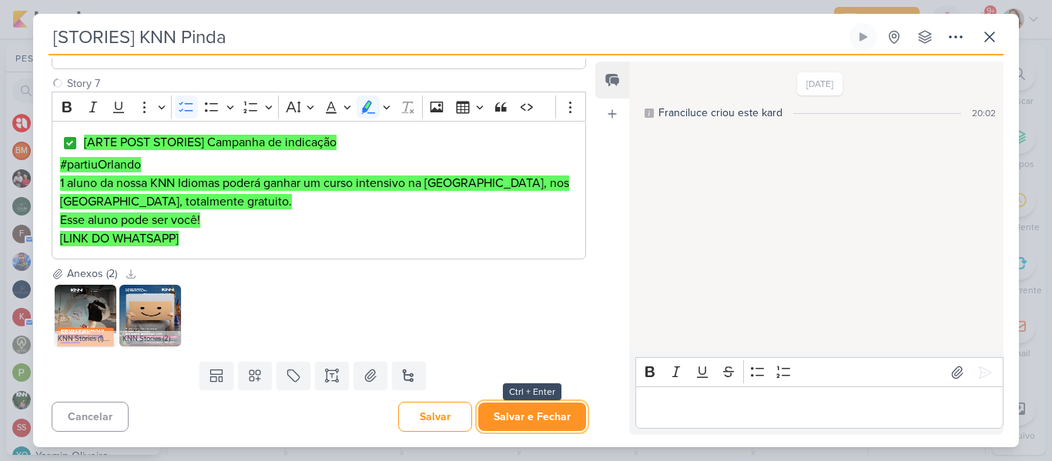
click at [548, 415] on button "Salvar e Fechar" at bounding box center [532, 417] width 108 height 28
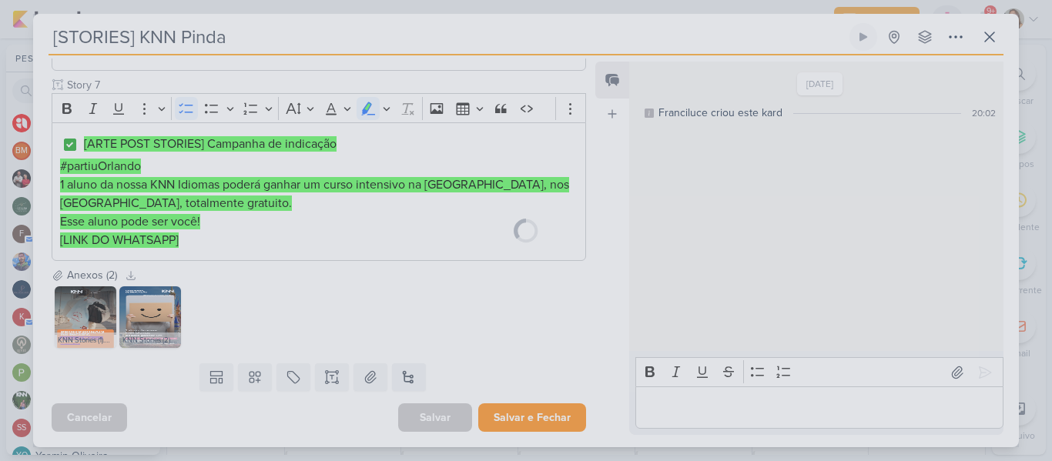
scroll to position [883, 0]
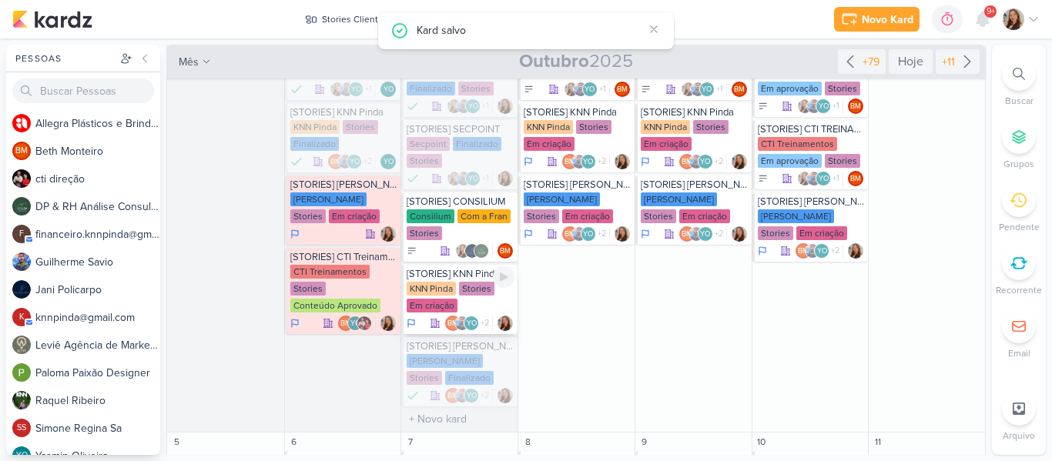
click at [462, 300] on div "KNN Pinda Stories Em criação" at bounding box center [461, 298] width 108 height 32
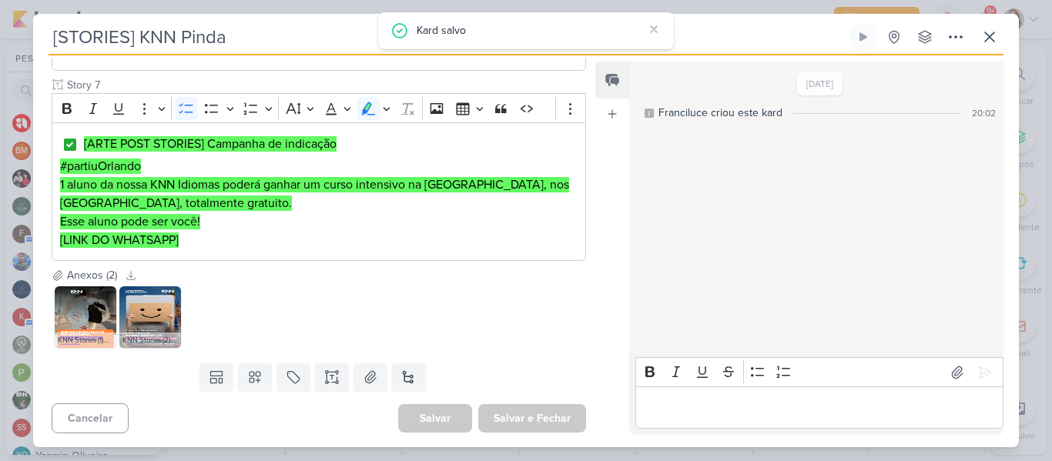
click at [595, 285] on div "Feed Atrelar email Solte o email para atrelar ao kard" at bounding box center [612, 249] width 34 height 374
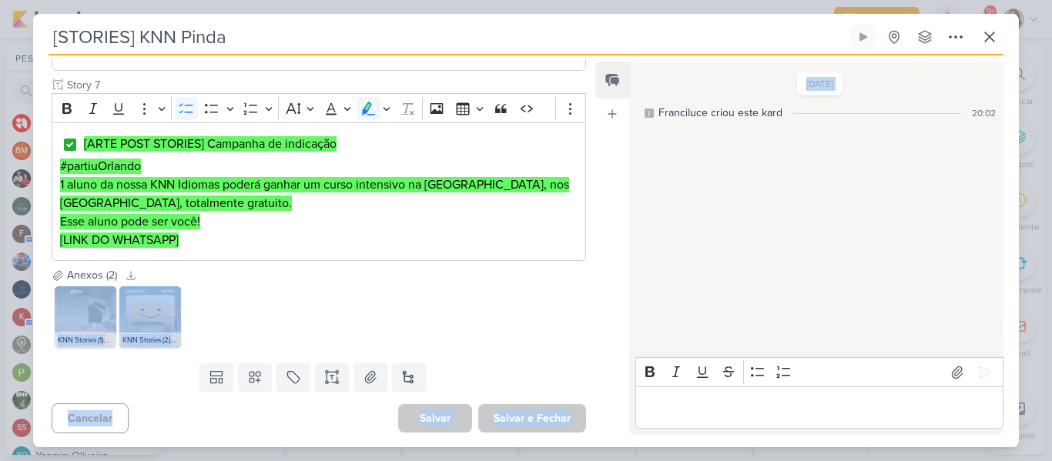
drag, startPoint x: 595, startPoint y: 285, endPoint x: 579, endPoint y: 274, distance: 18.8
click at [579, 274] on div "Responsável [PERSON_NAME] Nenhum contato encontrado create new contact Novo Con…" at bounding box center [526, 251] width 986 height 392
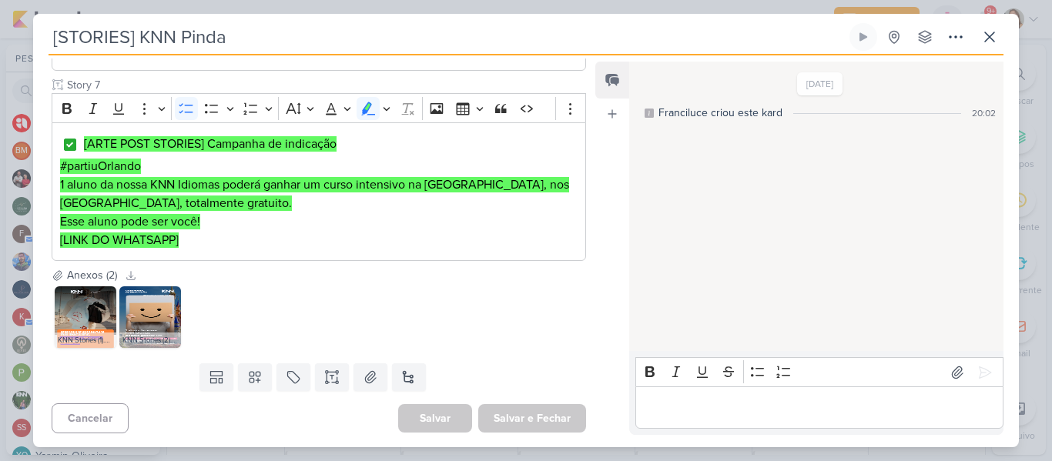
click at [579, 274] on div "Anexos (2) Baixar todos" at bounding box center [319, 275] width 534 height 16
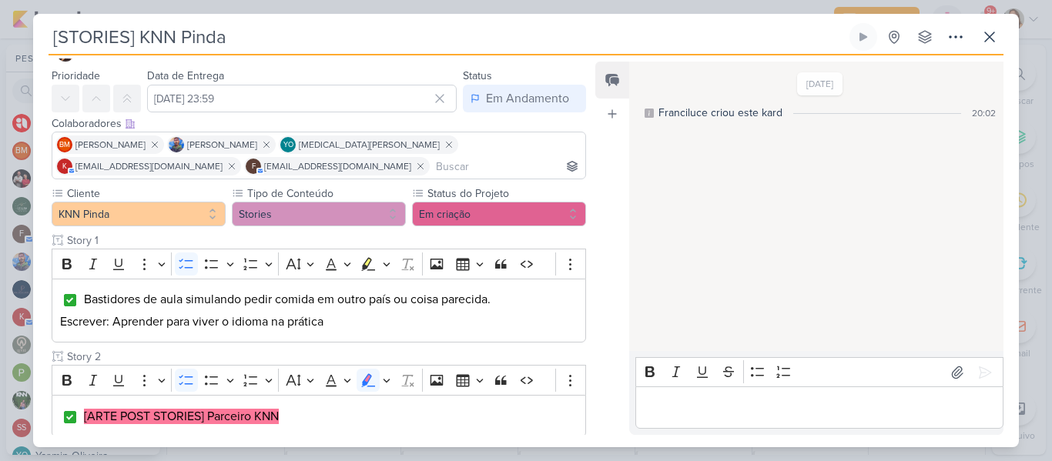
scroll to position [0, 0]
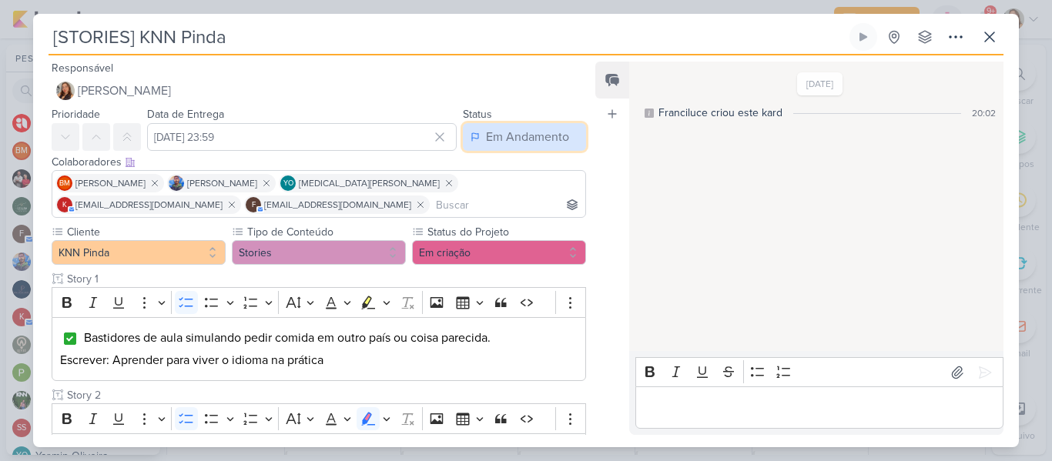
click at [503, 147] on button "Em Andamento" at bounding box center [524, 137] width 123 height 28
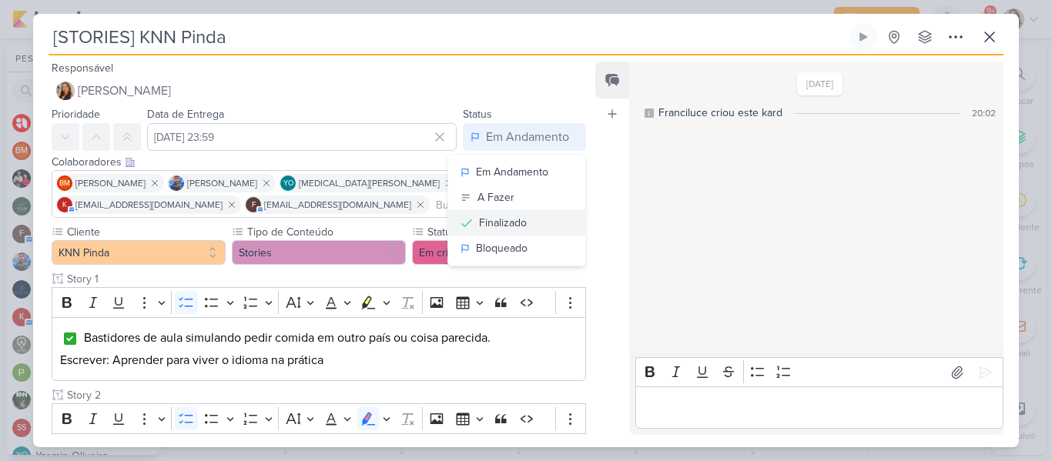
click at [497, 216] on div "Finalizado" at bounding box center [503, 223] width 48 height 16
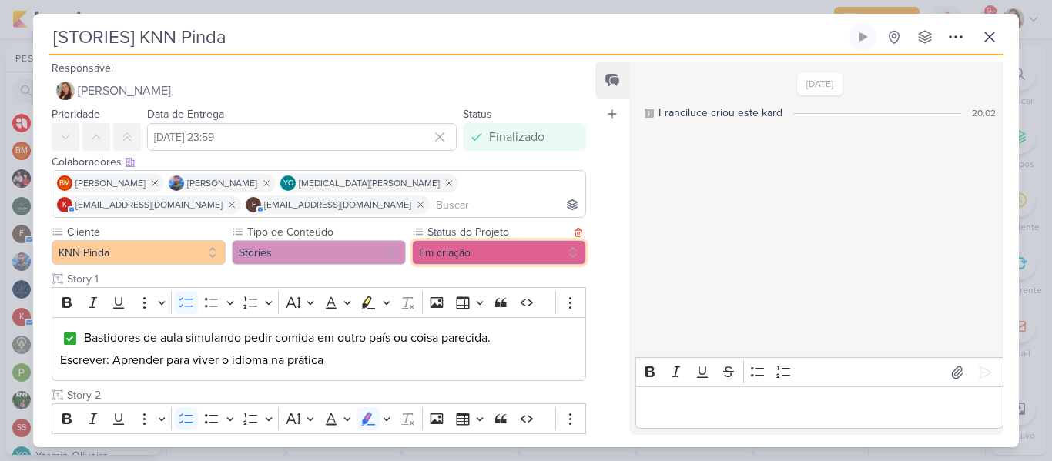
click at [493, 253] on button "Em criação" at bounding box center [499, 252] width 174 height 25
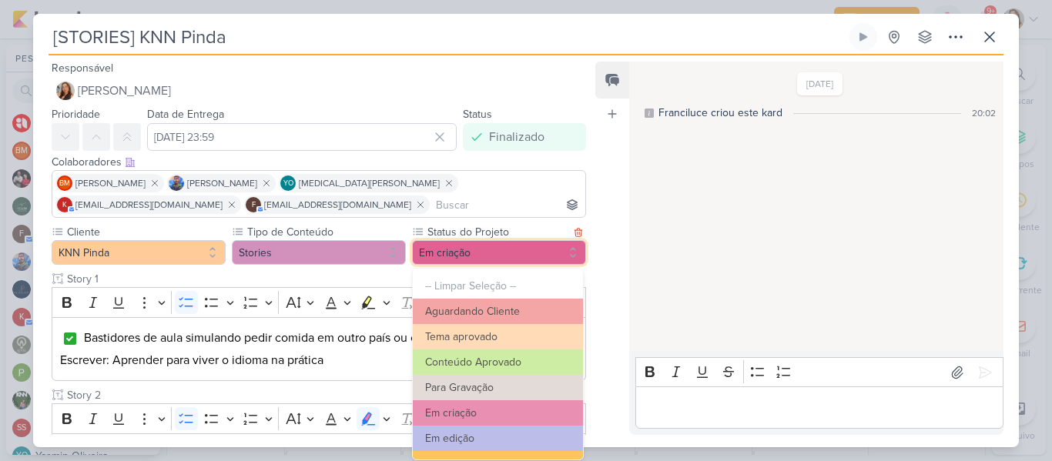
scroll to position [174, 0]
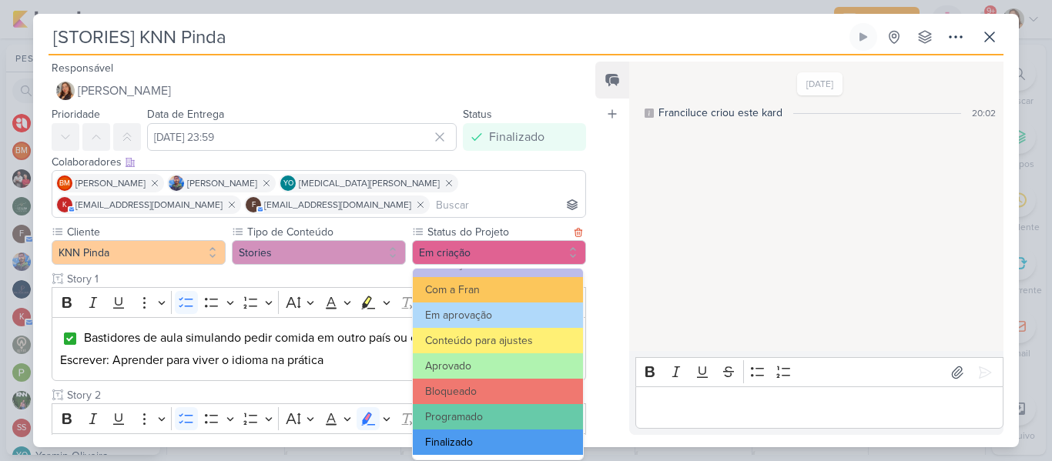
click at [519, 439] on button "Finalizado" at bounding box center [498, 442] width 170 height 25
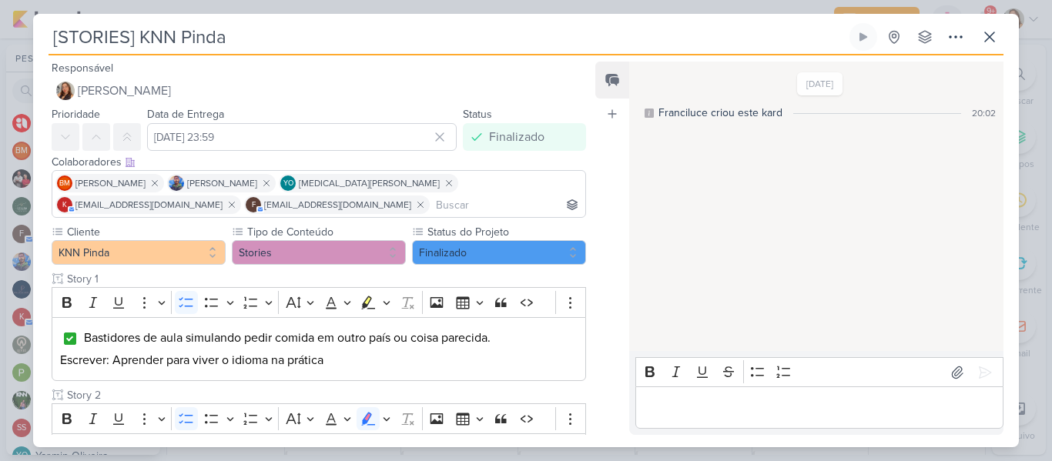
scroll to position [884, 0]
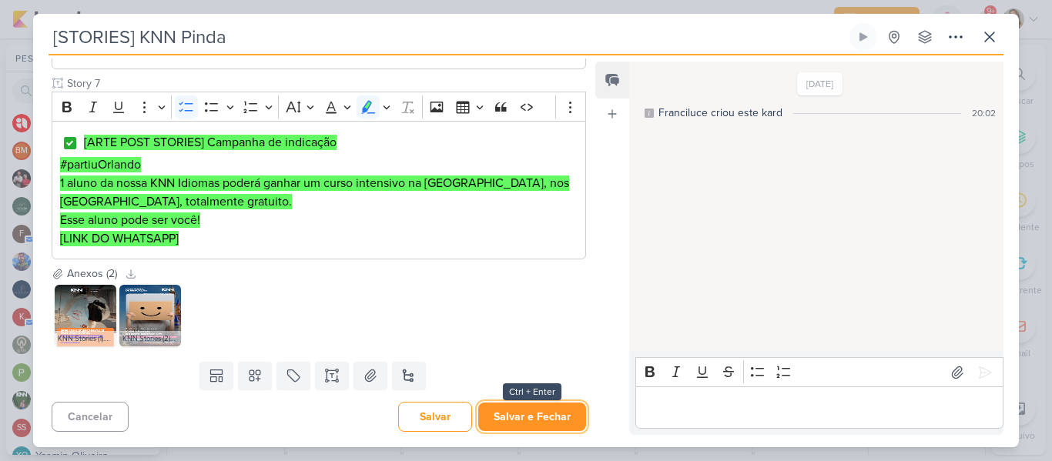
click at [558, 410] on button "Salvar e Fechar" at bounding box center [532, 417] width 108 height 28
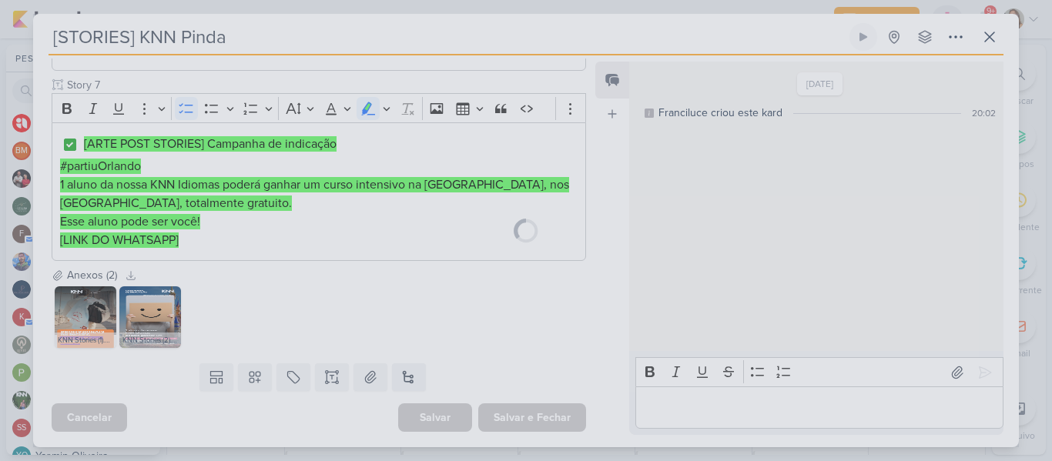
scroll to position [883, 0]
